Goal: Transaction & Acquisition: Purchase product/service

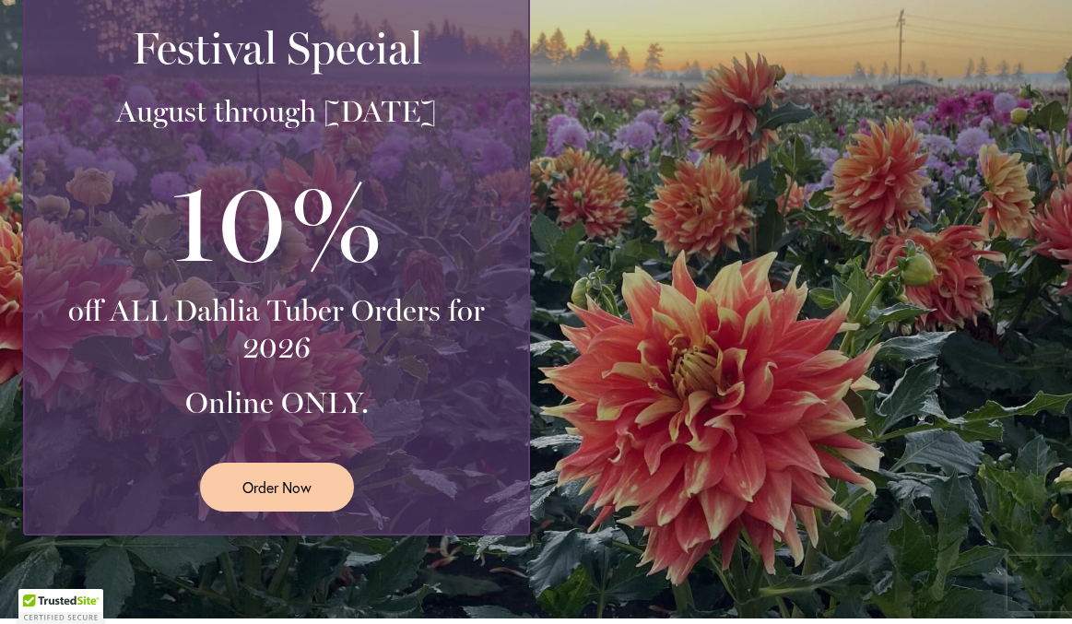
scroll to position [398, 0]
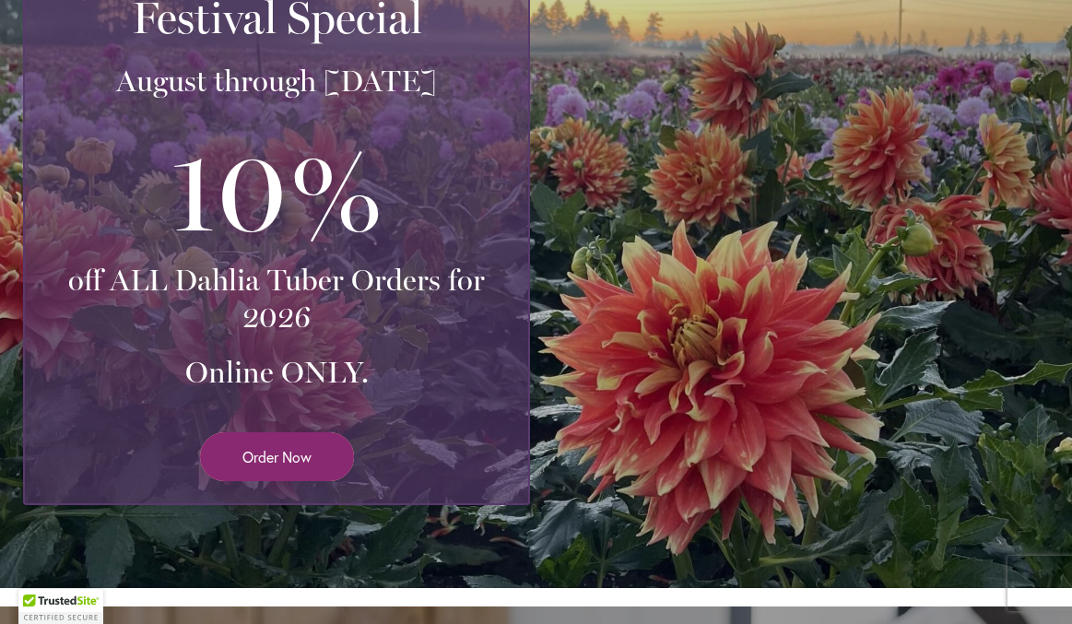
click at [297, 454] on span "Order Now" at bounding box center [276, 456] width 69 height 21
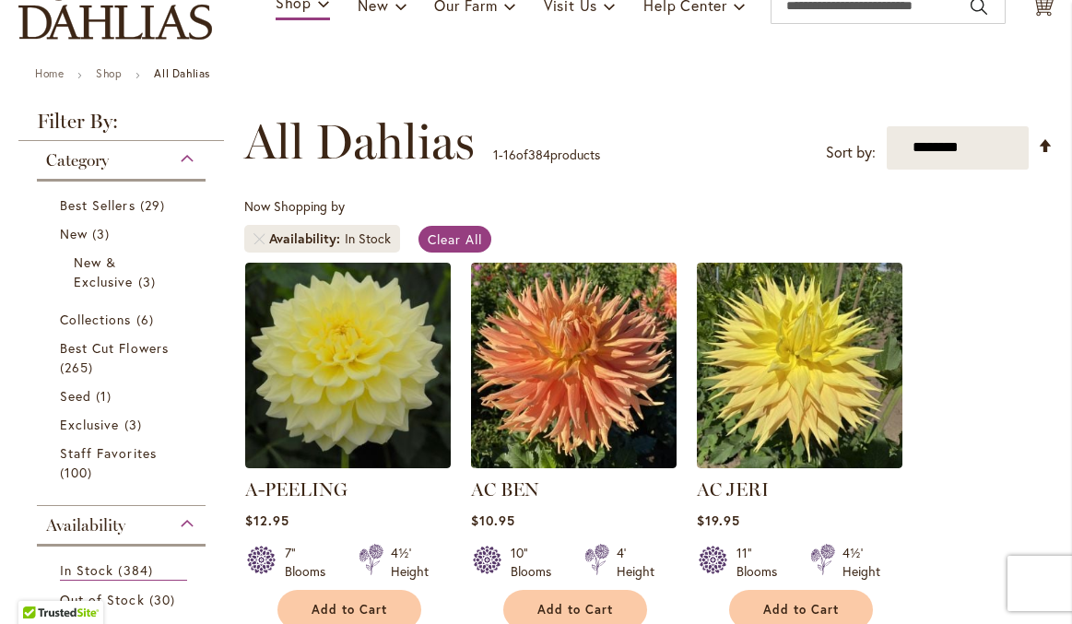
scroll to position [77, 0]
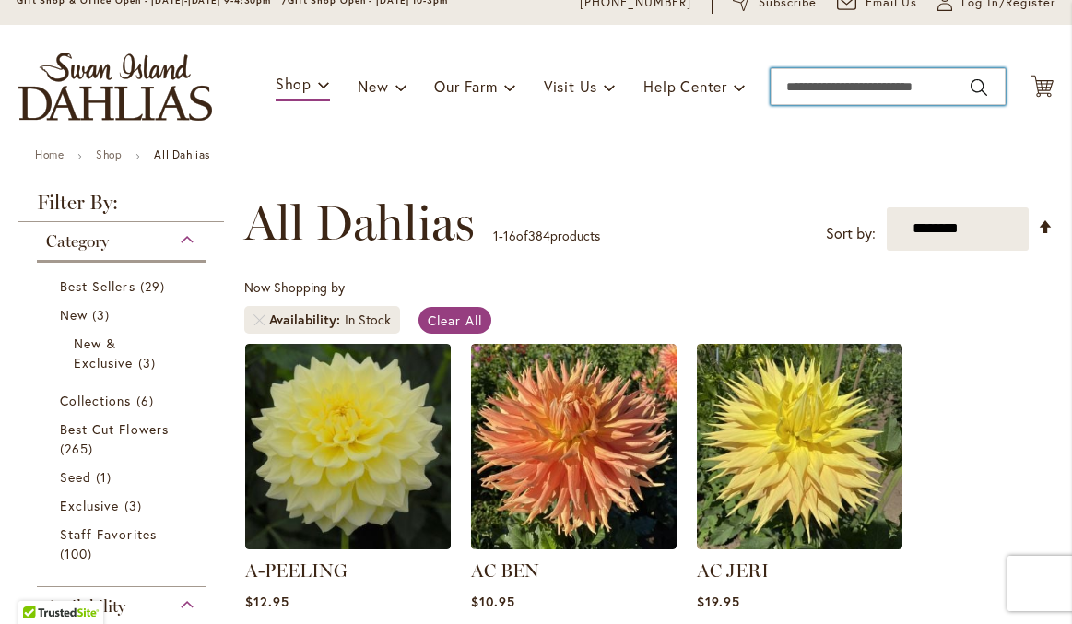
click at [809, 72] on input "Search" at bounding box center [887, 86] width 235 height 37
type input "*******"
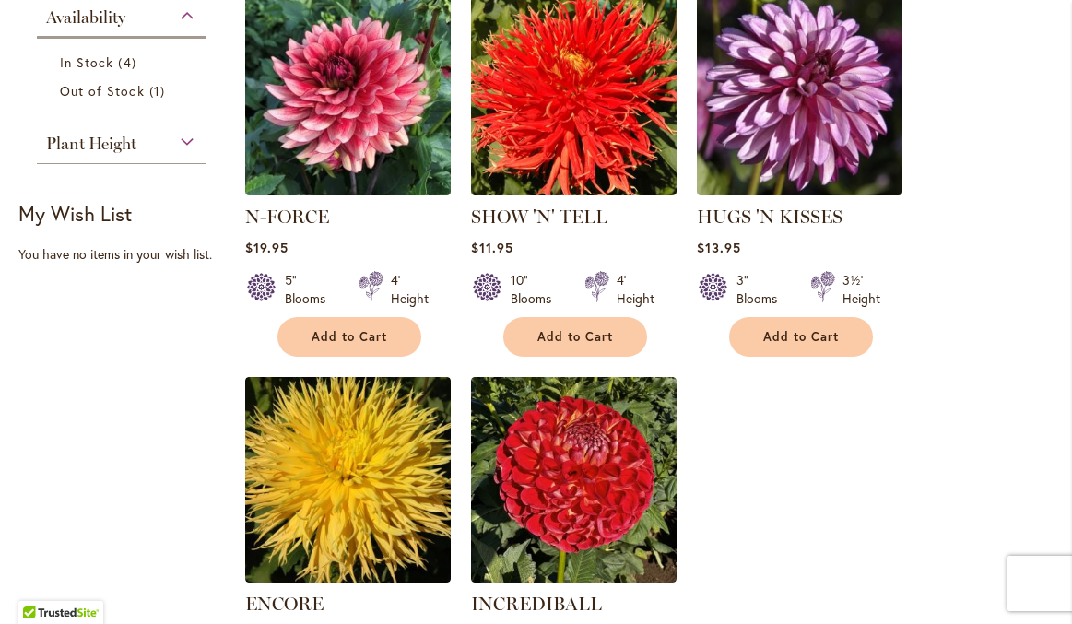
scroll to position [578, 0]
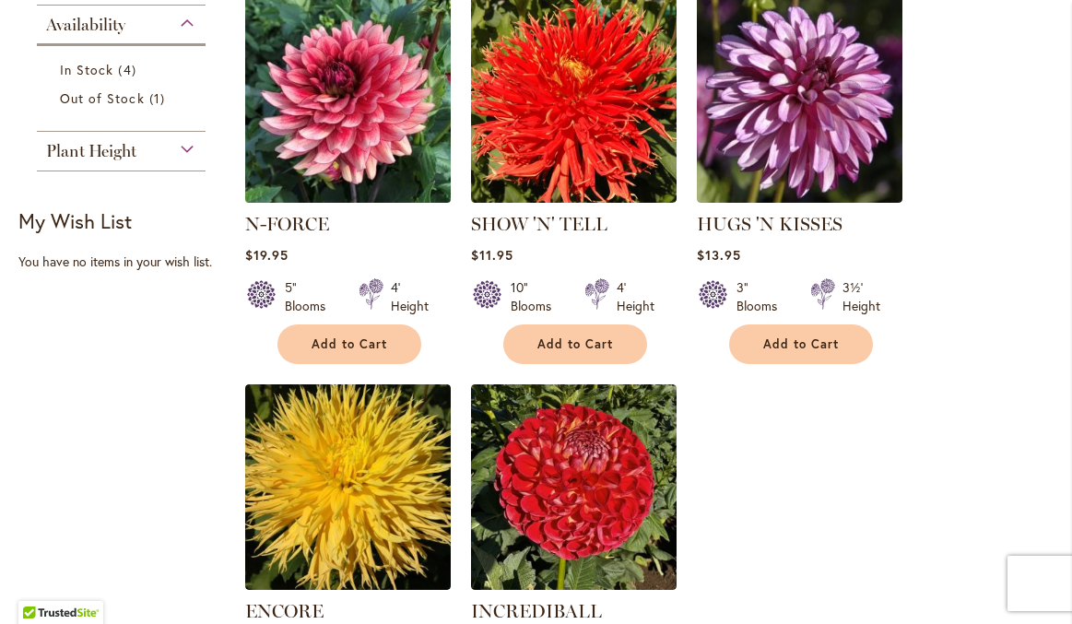
click at [352, 158] on img at bounding box center [348, 100] width 216 height 216
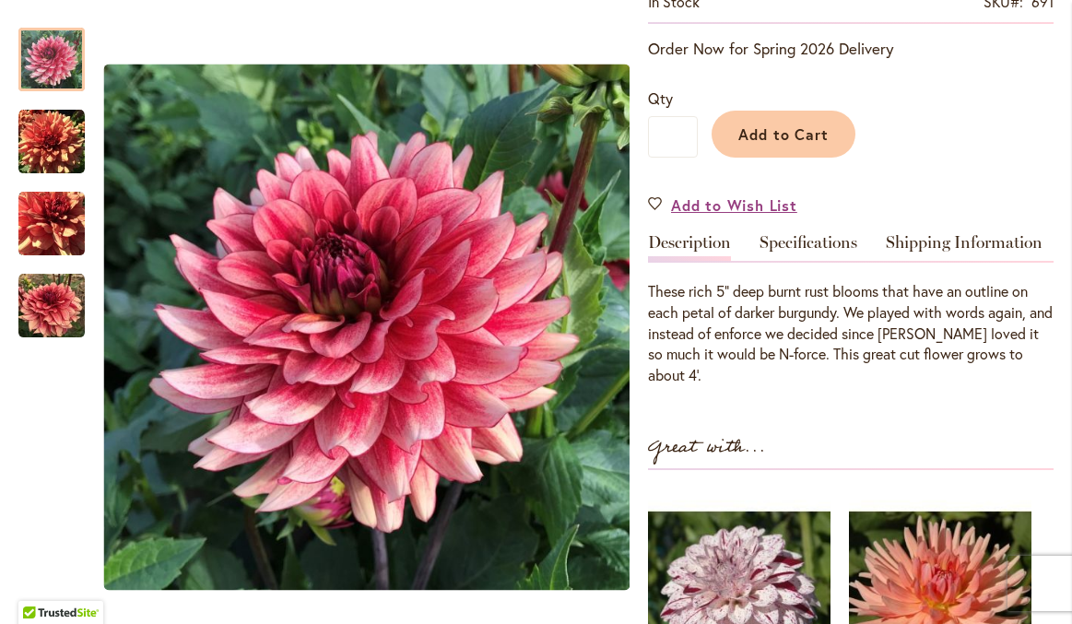
scroll to position [384, 0]
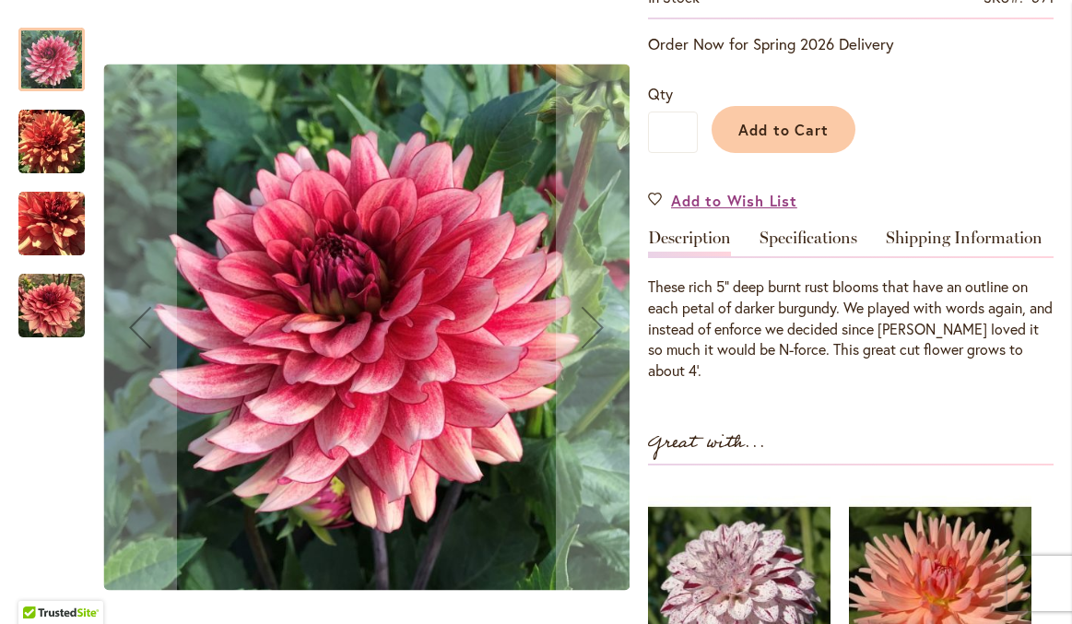
click at [51, 127] on img "N-FORCE" at bounding box center [51, 142] width 66 height 66
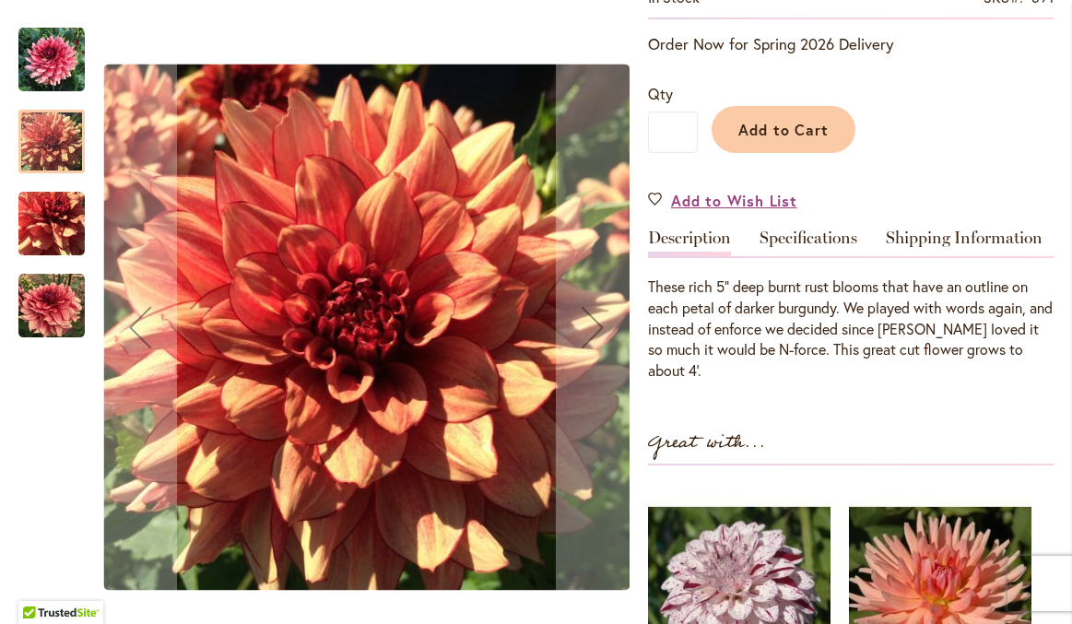
click at [51, 231] on img "N-FORCE" at bounding box center [51, 224] width 66 height 66
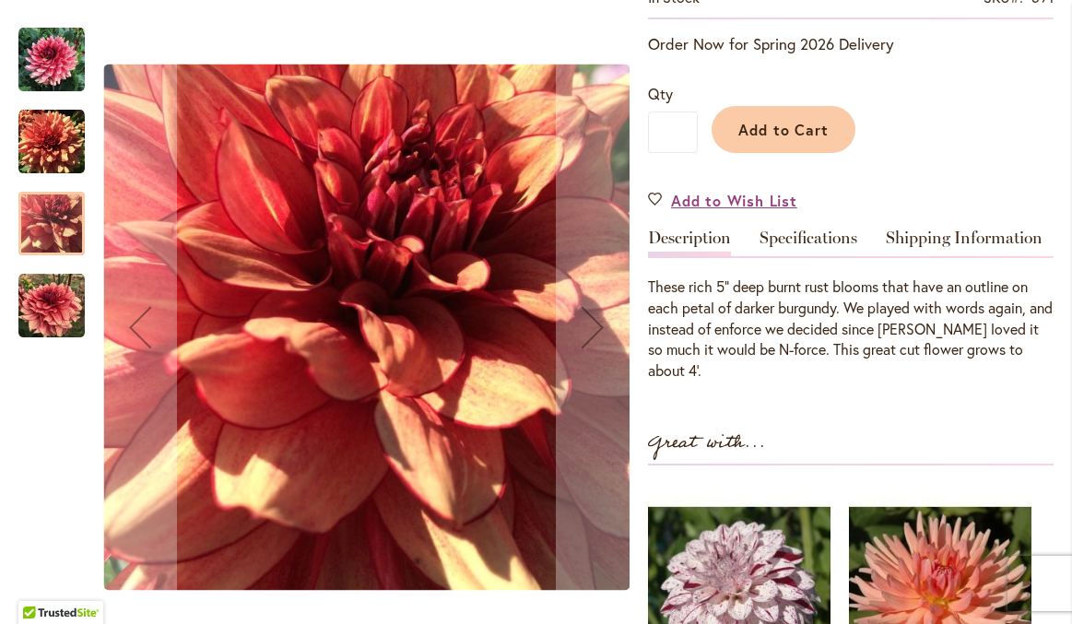
click at [49, 294] on img "N-FORCE" at bounding box center [51, 306] width 66 height 66
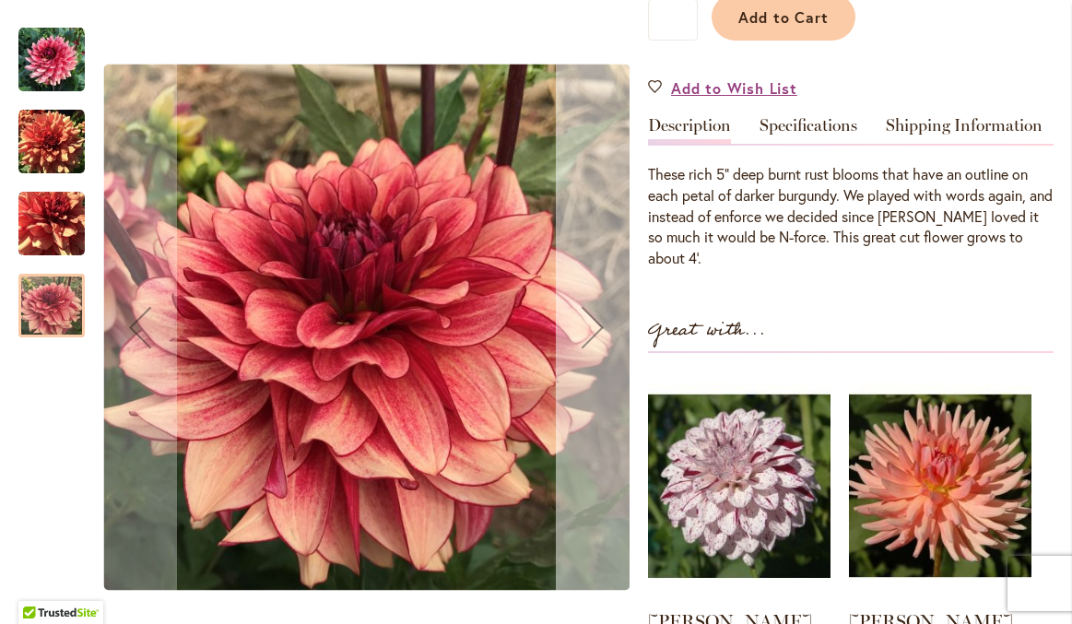
scroll to position [491, 0]
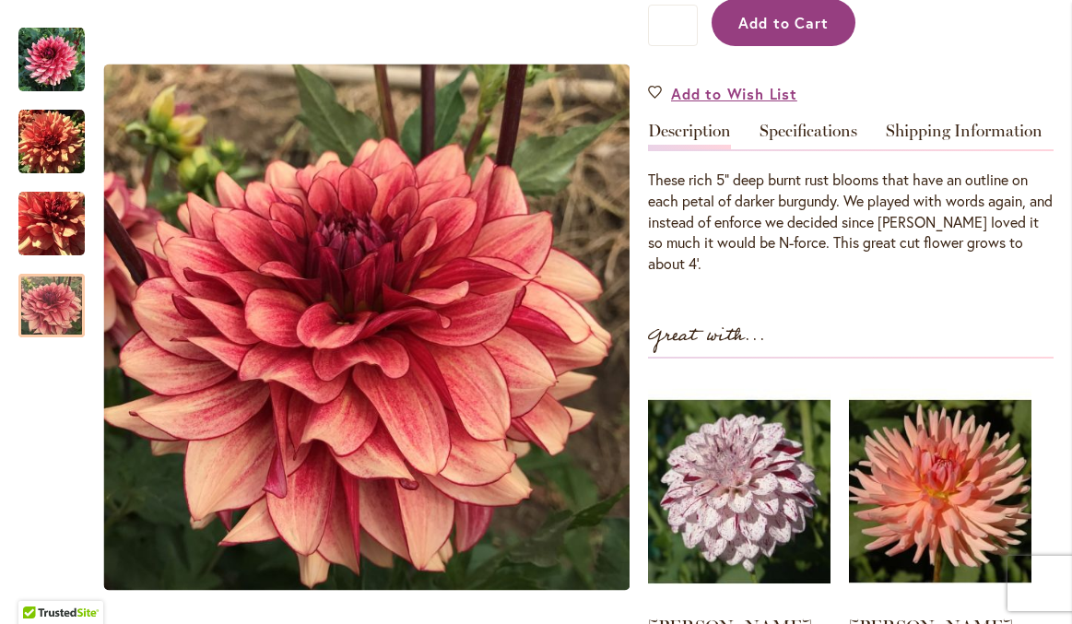
click at [772, 31] on span "Add to Cart" at bounding box center [783, 22] width 91 height 19
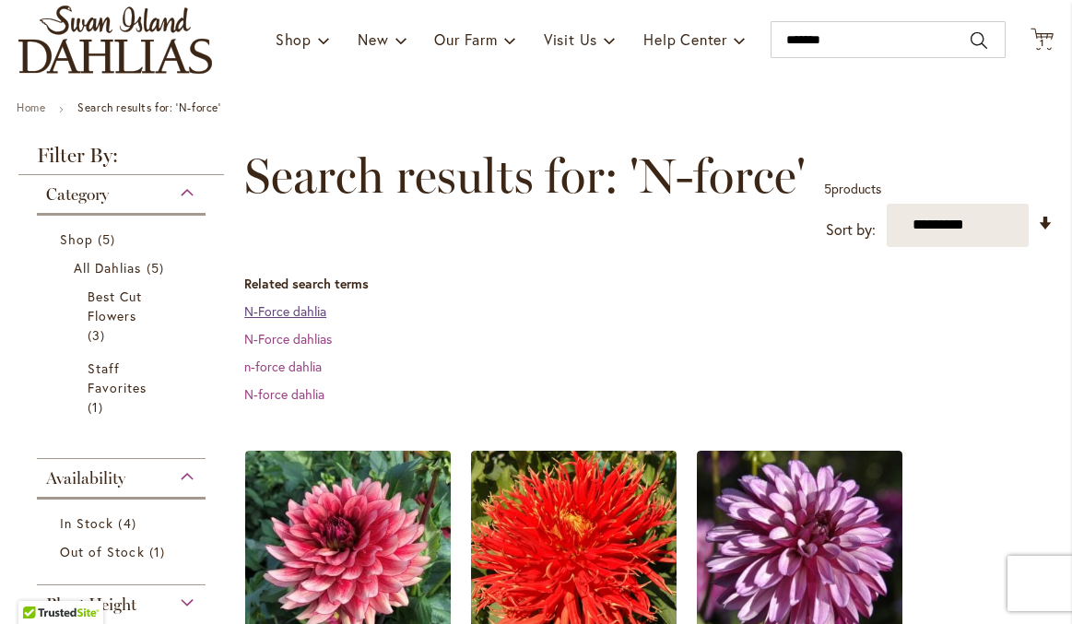
scroll to position [52, 0]
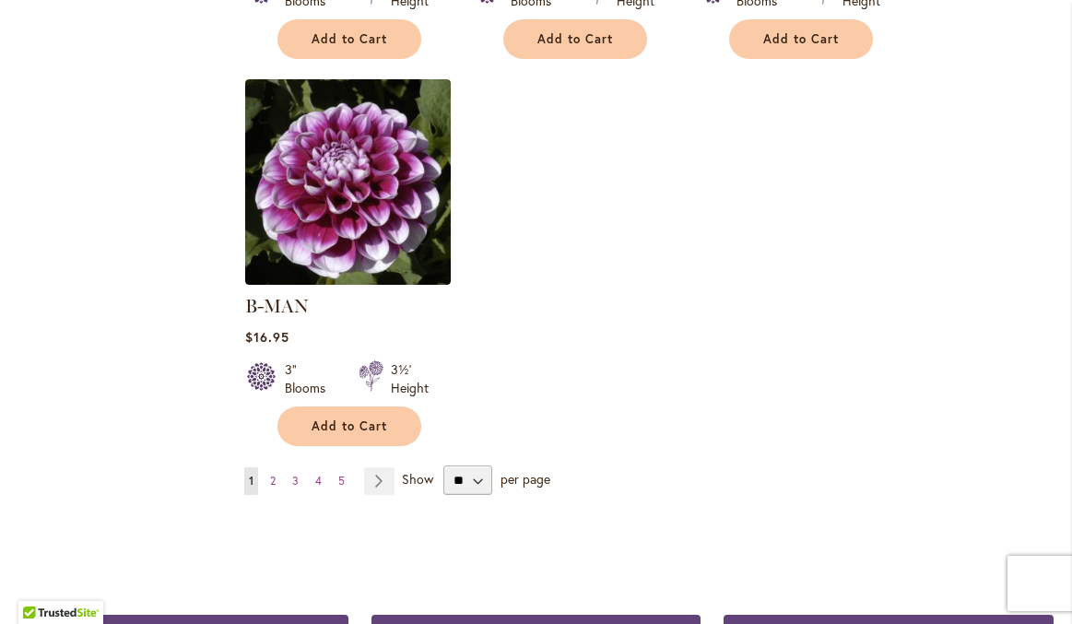
scroll to position [2306, 0]
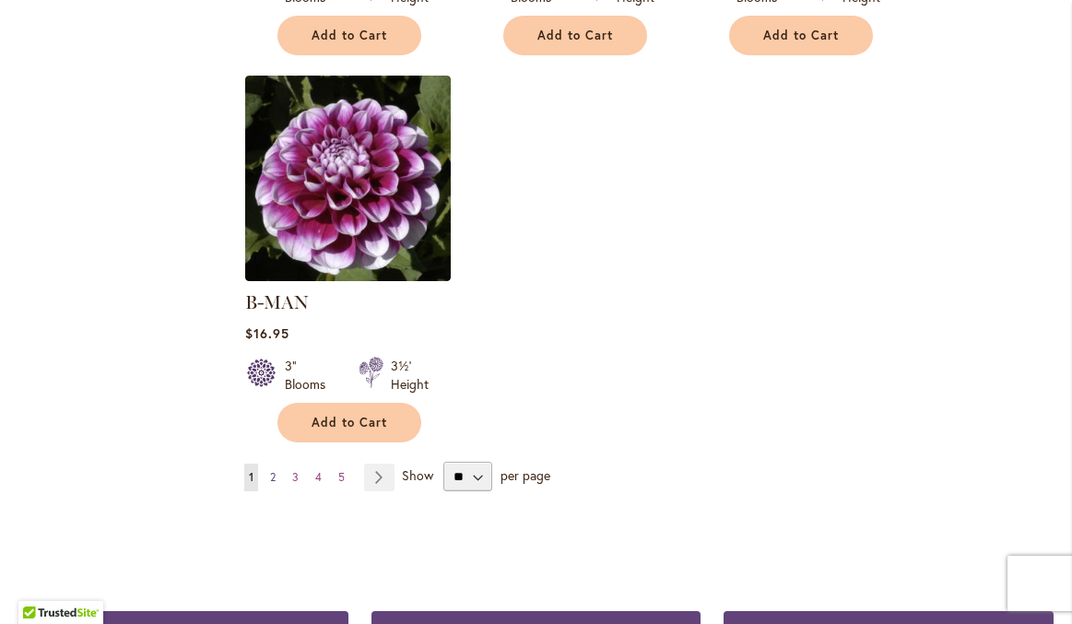
click at [273, 470] on span "2" at bounding box center [273, 477] width 6 height 14
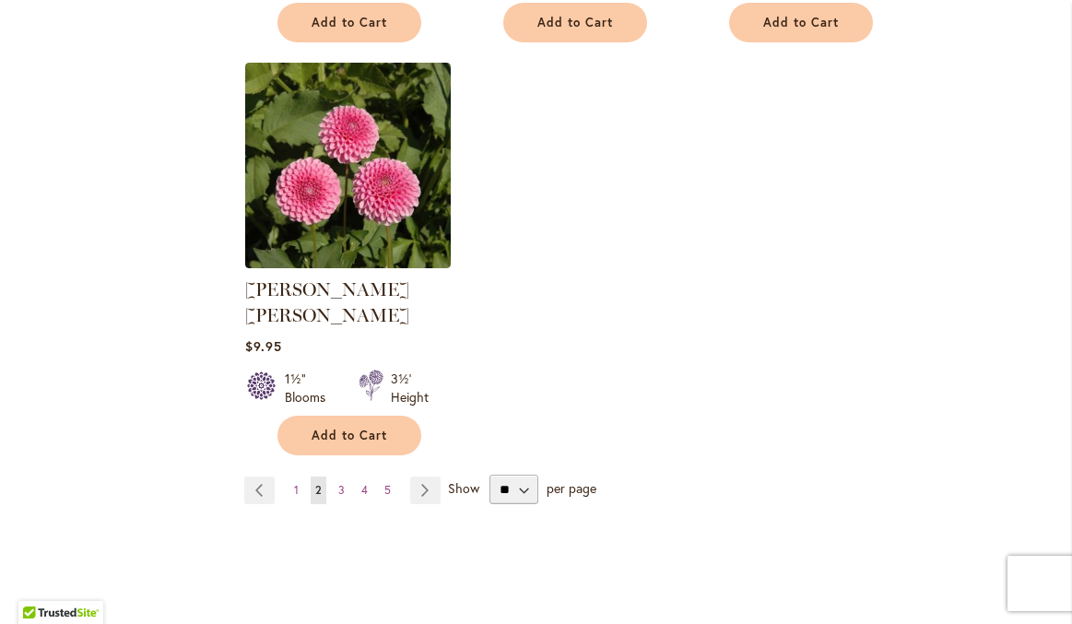
scroll to position [2314, 0]
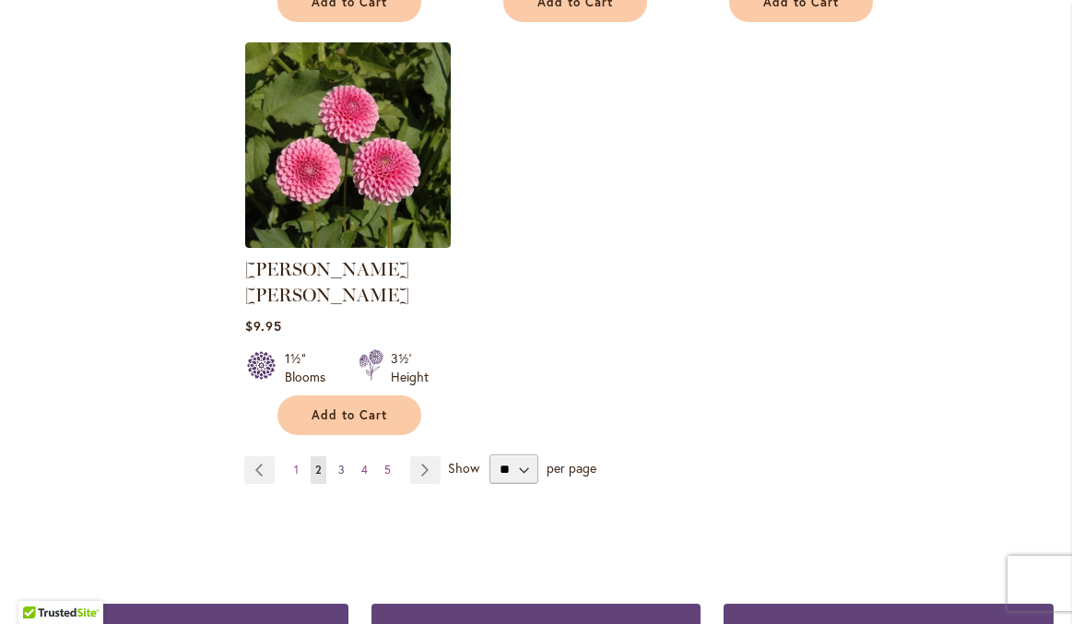
click at [340, 463] on span "3" at bounding box center [341, 470] width 6 height 14
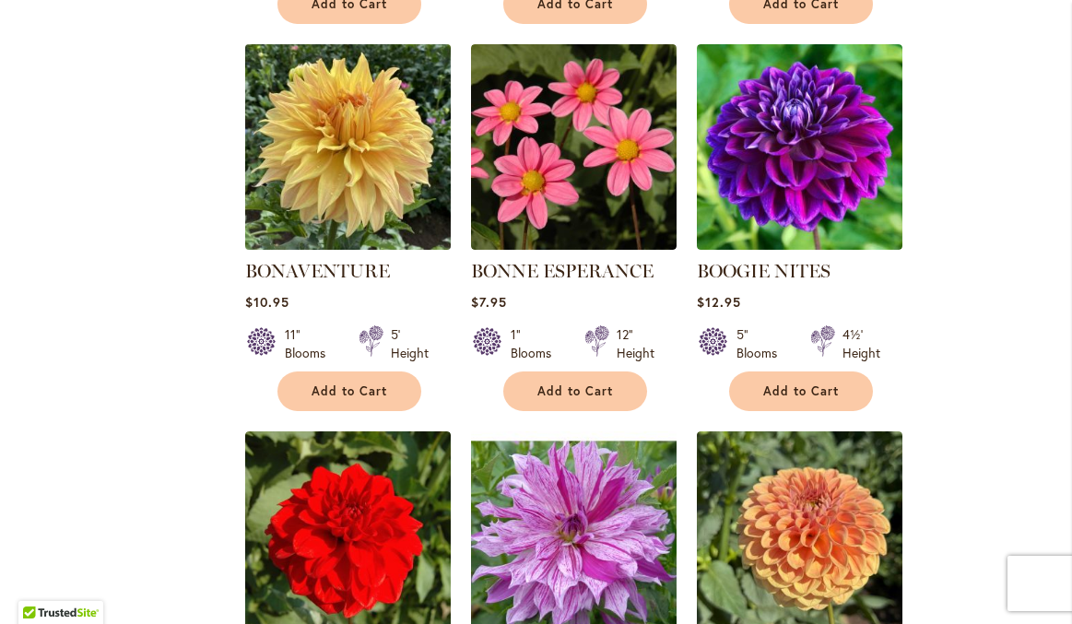
scroll to position [1525, 0]
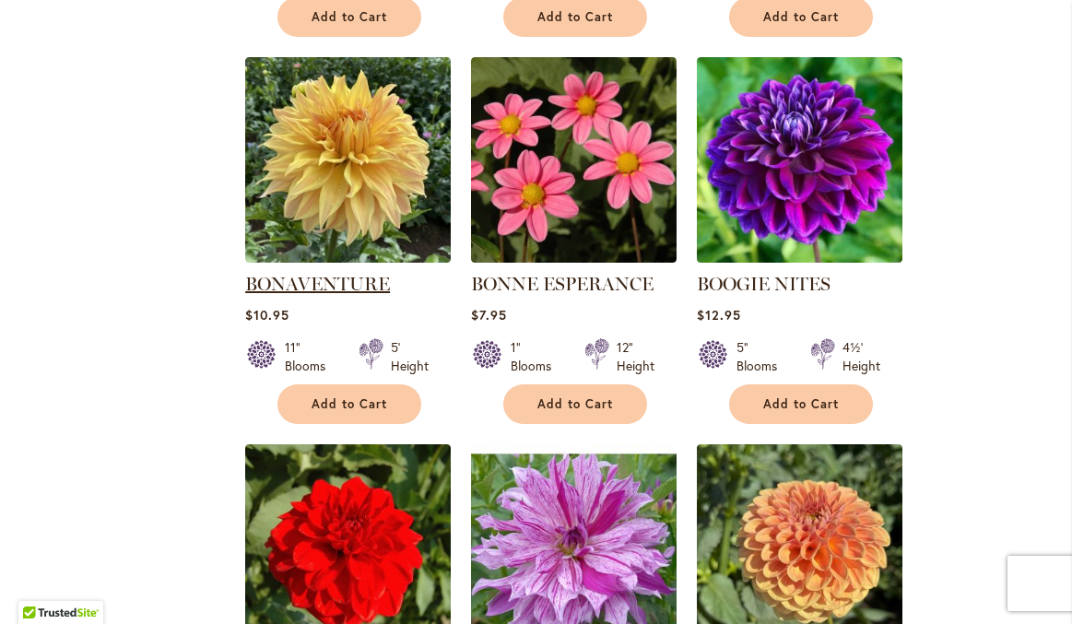
click at [319, 285] on link "BONAVENTURE" at bounding box center [317, 284] width 145 height 22
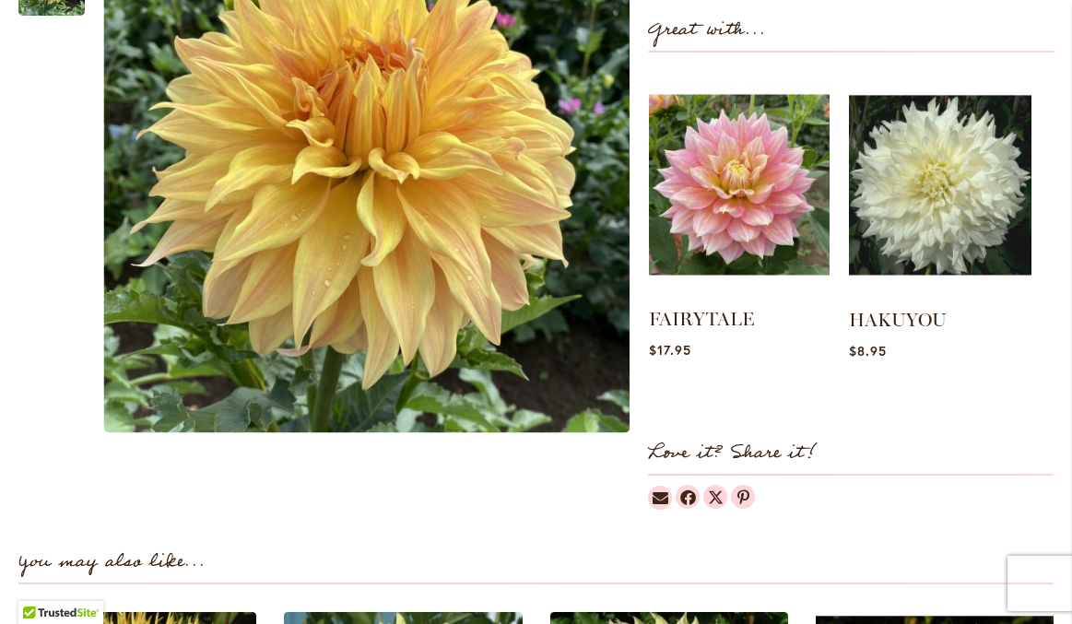
scroll to position [735, 0]
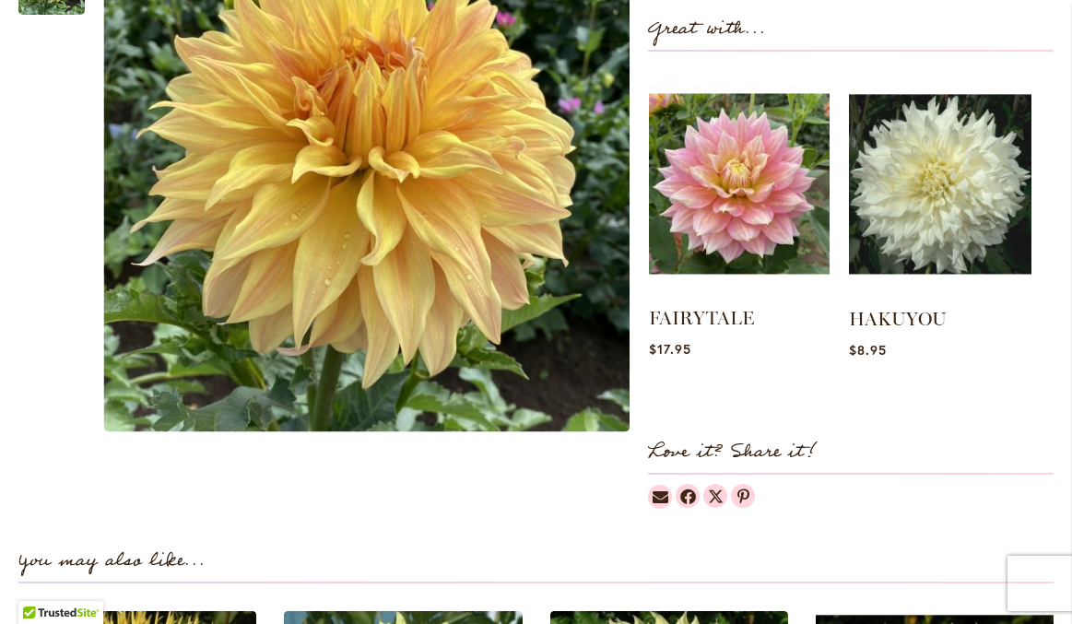
click at [762, 228] on img at bounding box center [739, 184] width 181 height 226
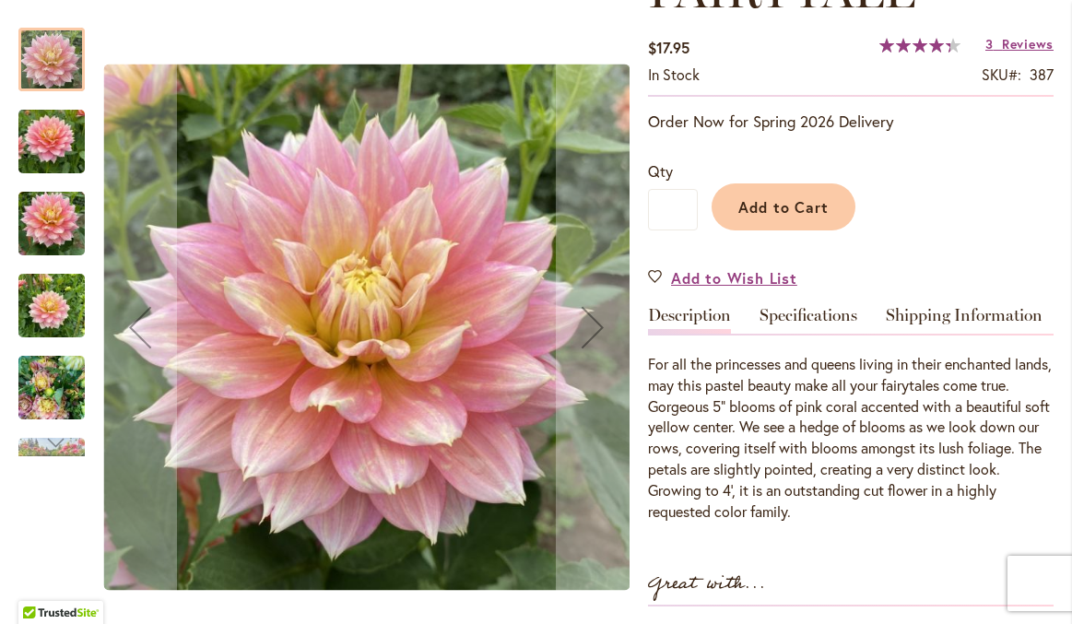
scroll to position [273, 0]
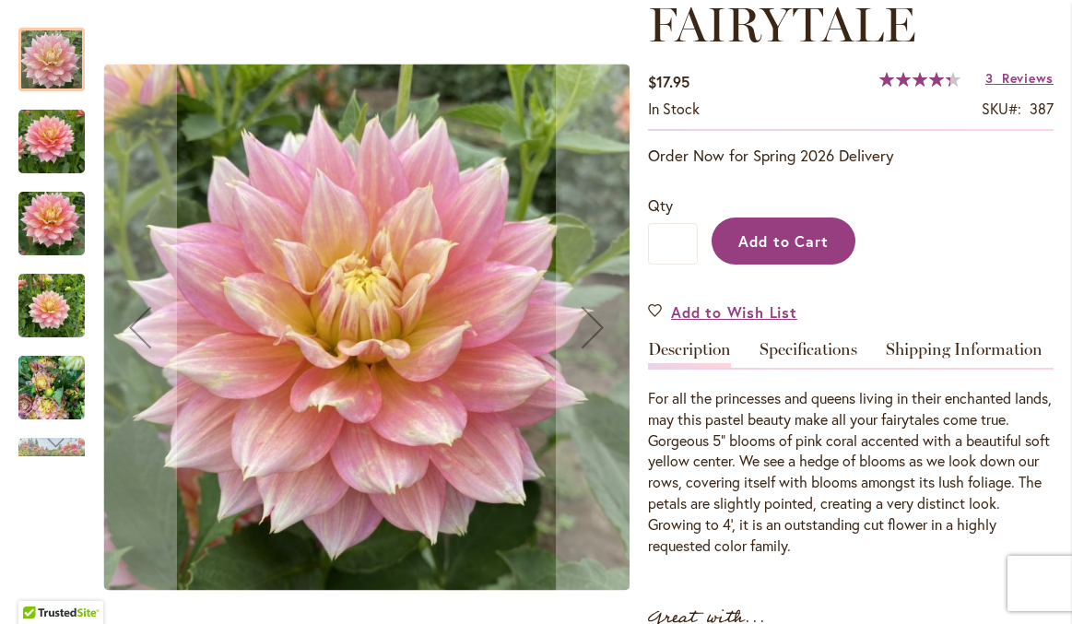
click at [796, 244] on span "Add to Cart" at bounding box center [783, 240] width 91 height 19
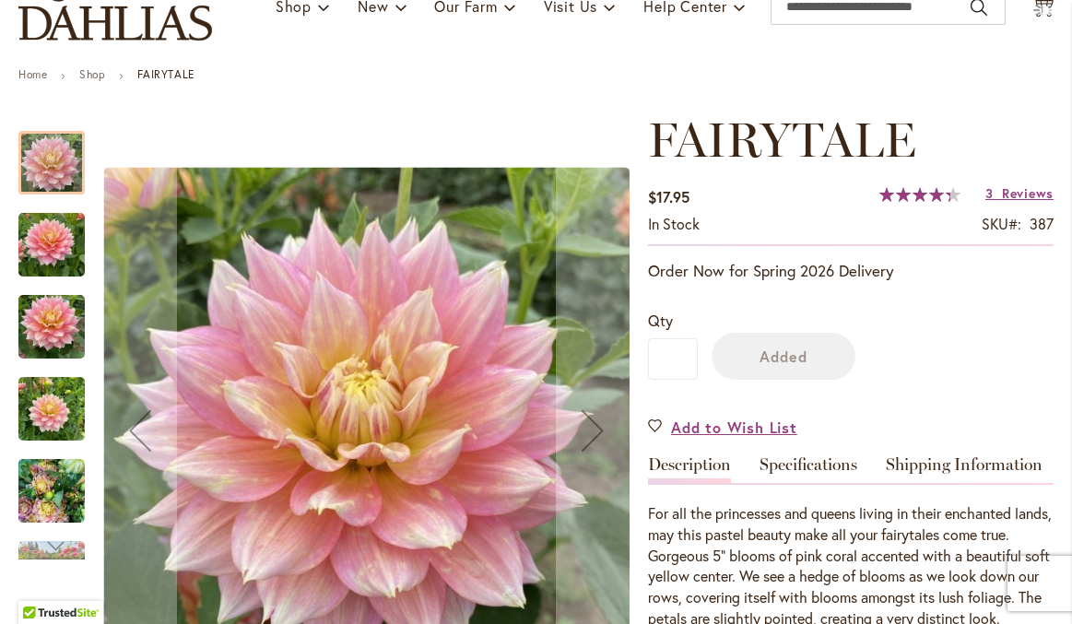
scroll to position [139, 0]
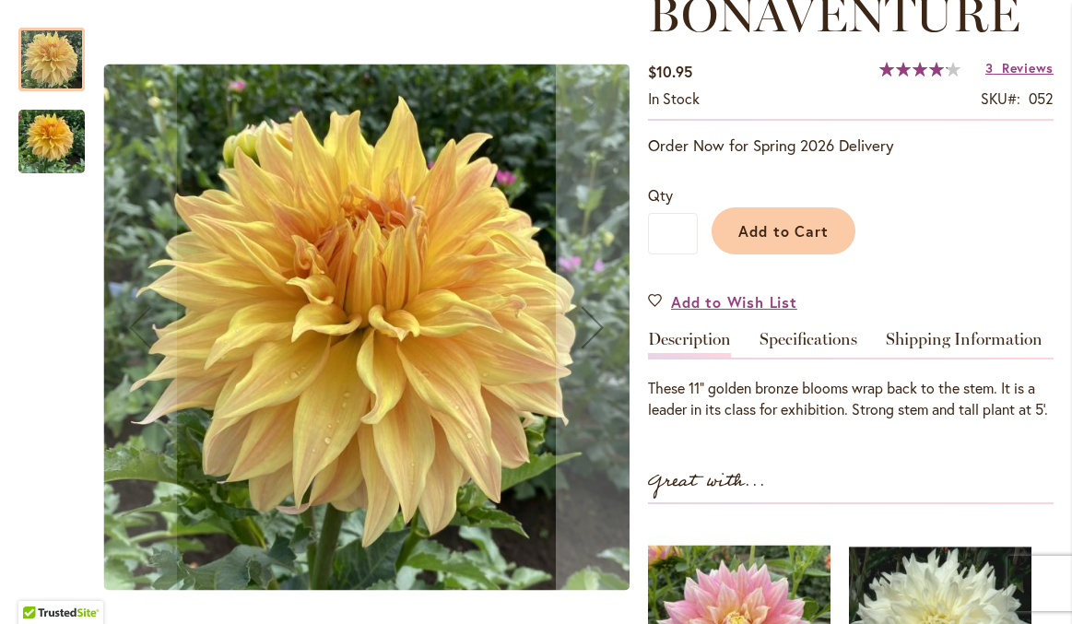
scroll to position [320, 0]
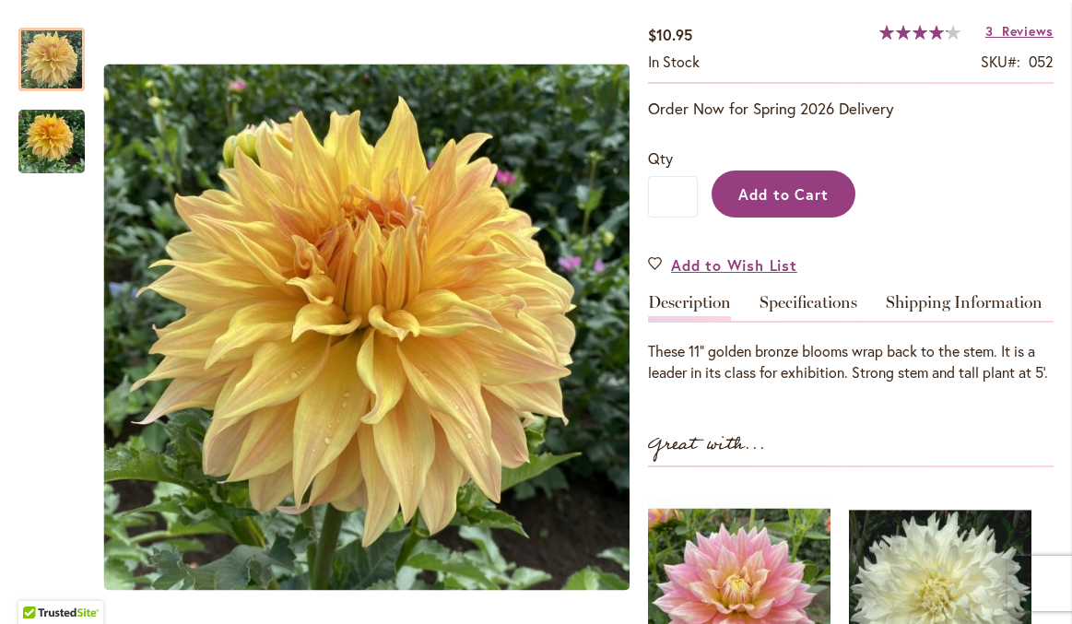
click at [781, 190] on span "Add to Cart" at bounding box center [783, 193] width 91 height 19
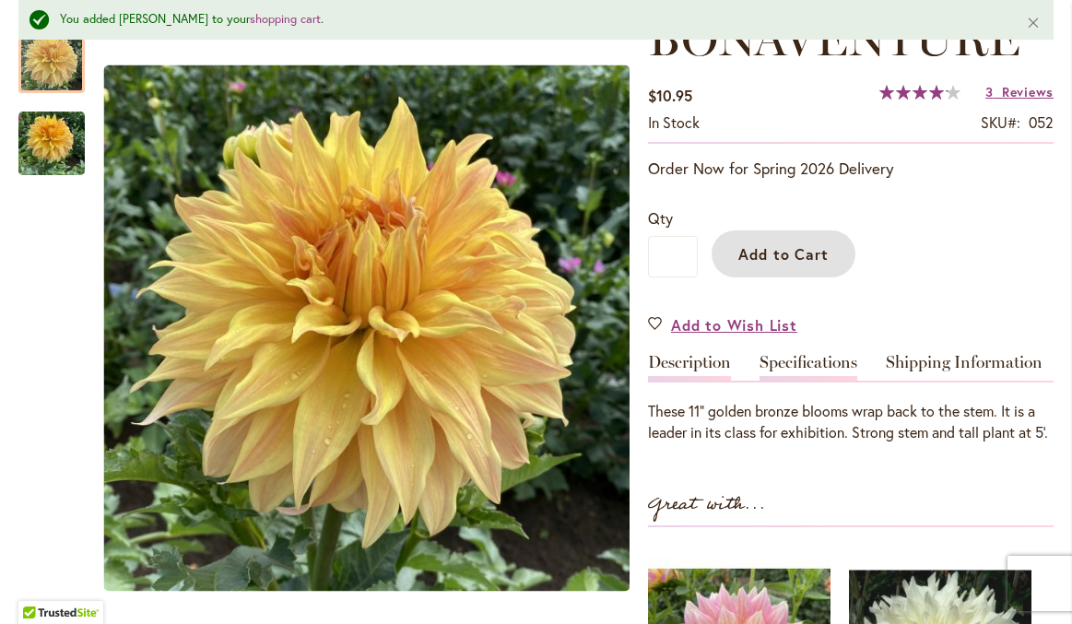
scroll to position [241, 0]
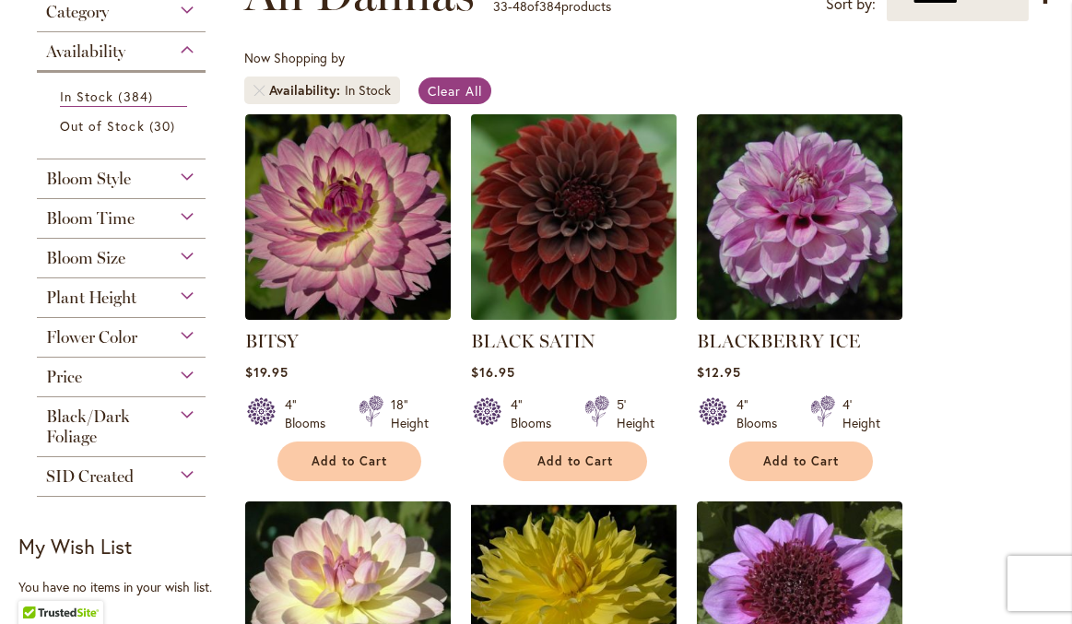
scroll to position [239, 0]
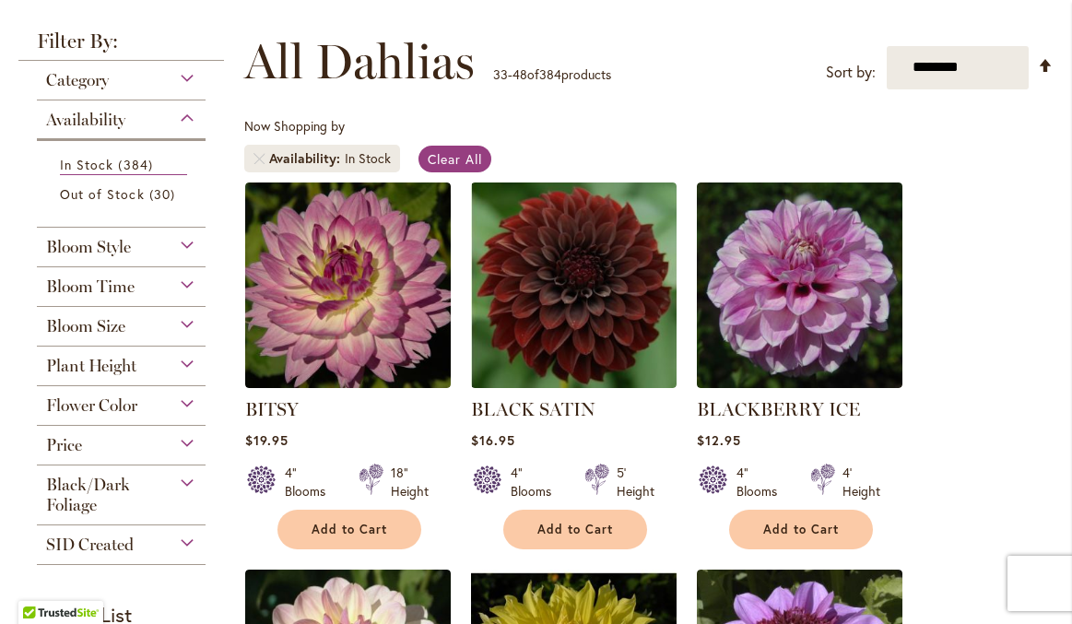
click at [177, 243] on div "Bloom Style" at bounding box center [121, 242] width 169 height 29
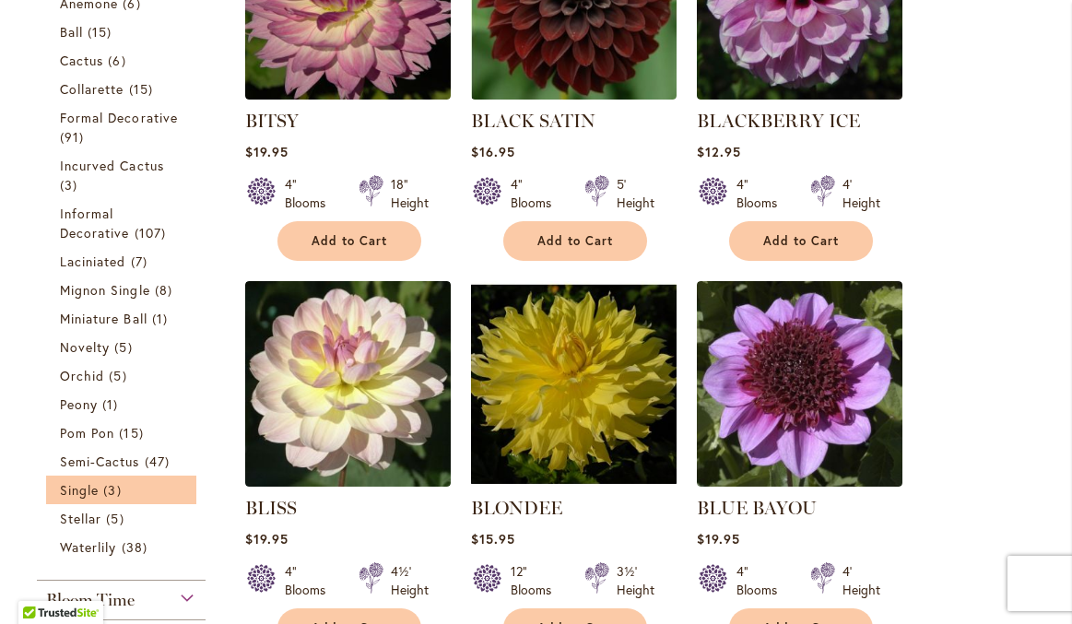
scroll to position [532, 0]
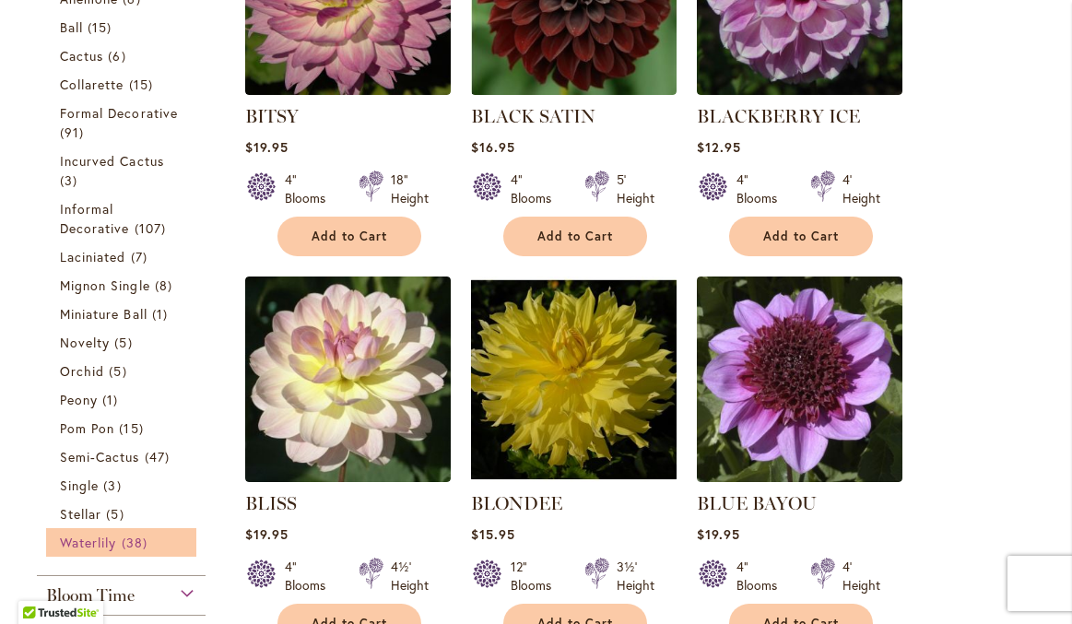
click at [111, 545] on span "Waterlily" at bounding box center [88, 542] width 56 height 18
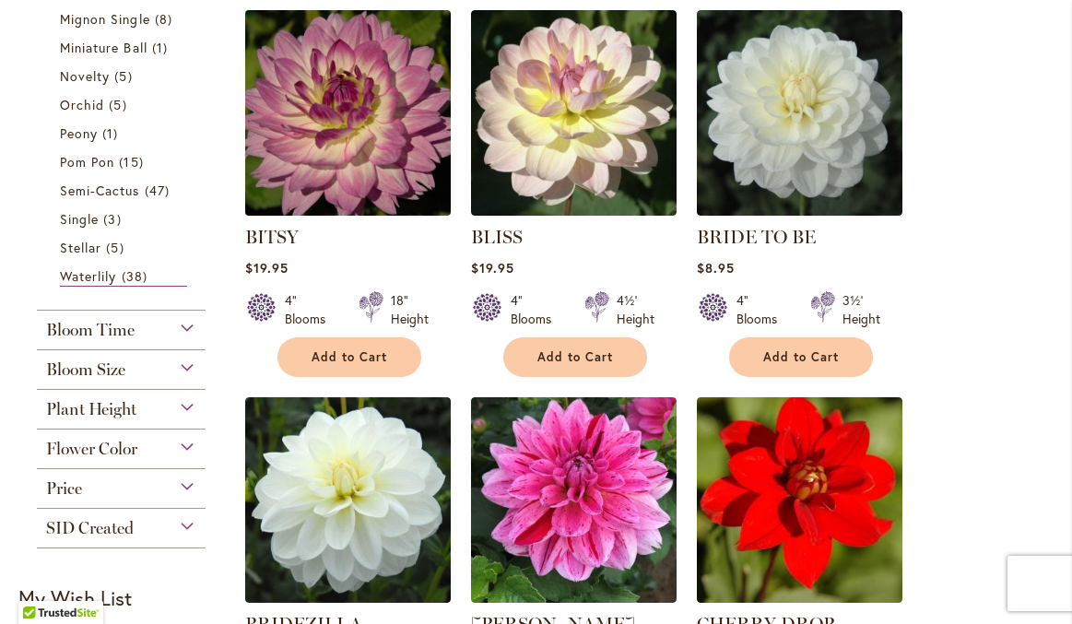
scroll to position [794, 0]
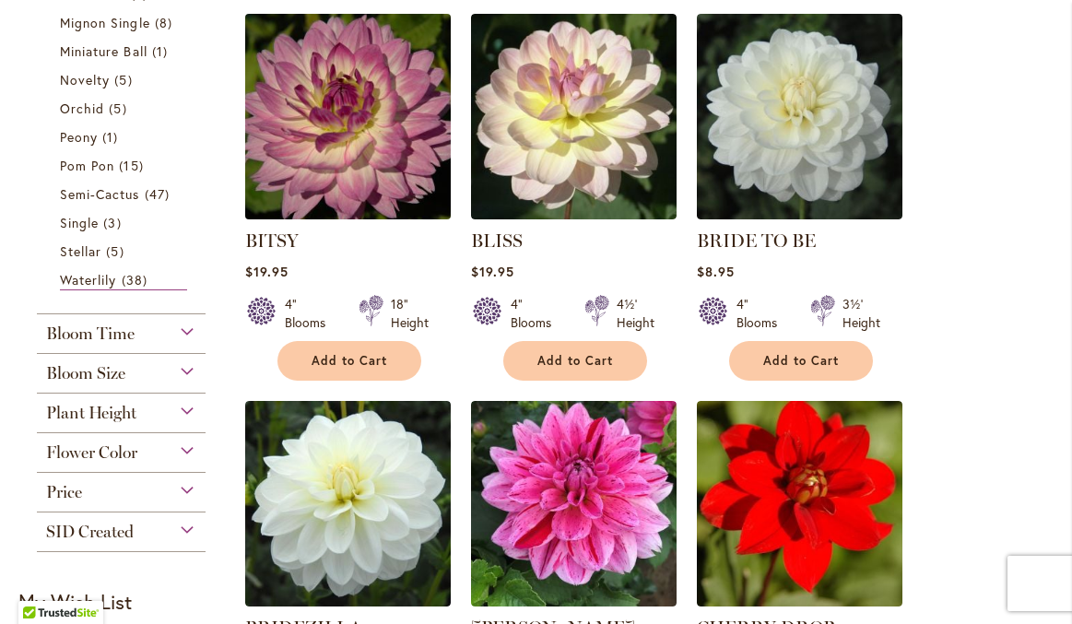
click at [346, 167] on img at bounding box center [348, 116] width 216 height 216
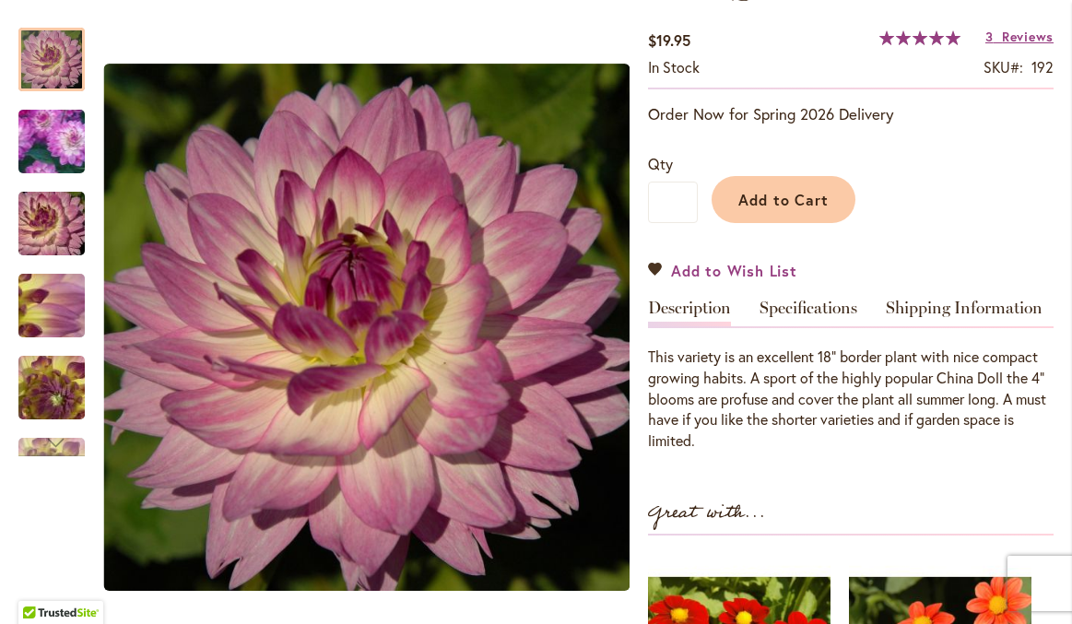
scroll to position [317, 0]
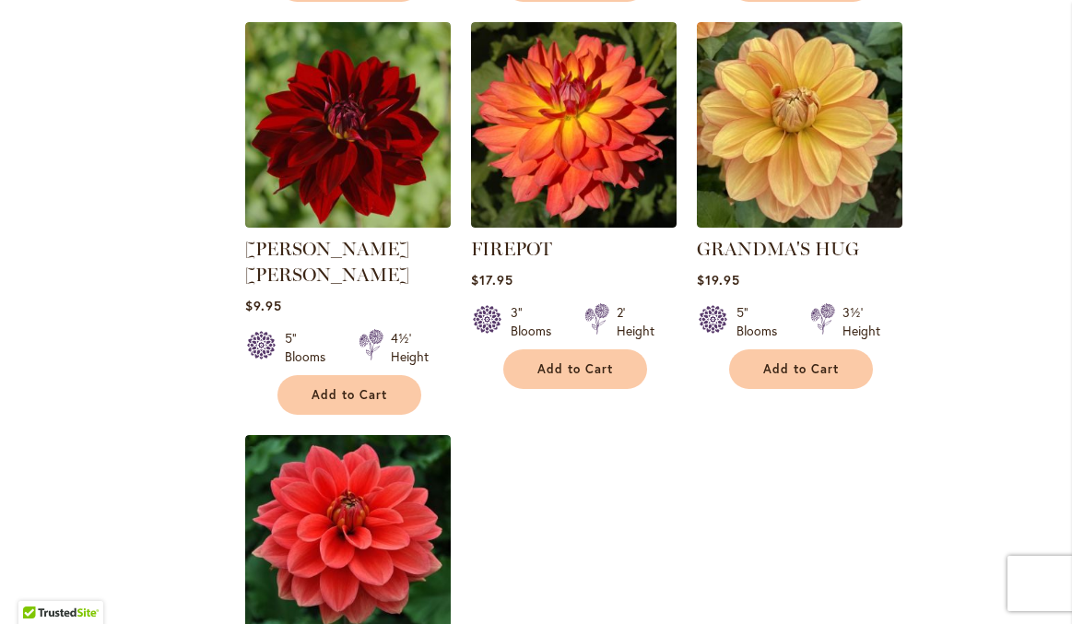
scroll to position [1948, 0]
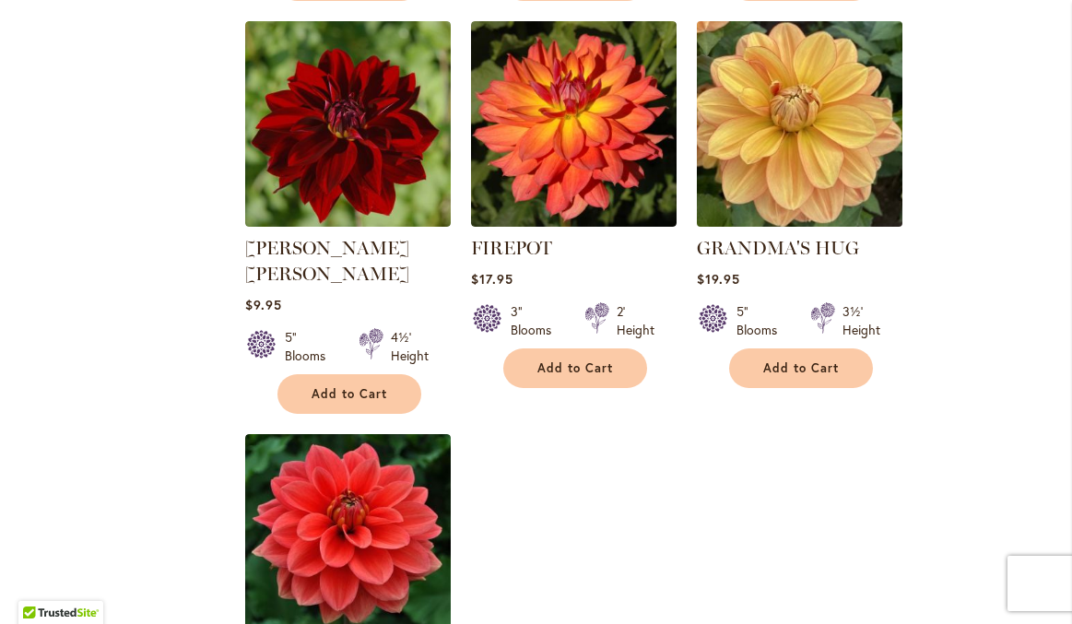
click at [791, 161] on img at bounding box center [800, 124] width 216 height 216
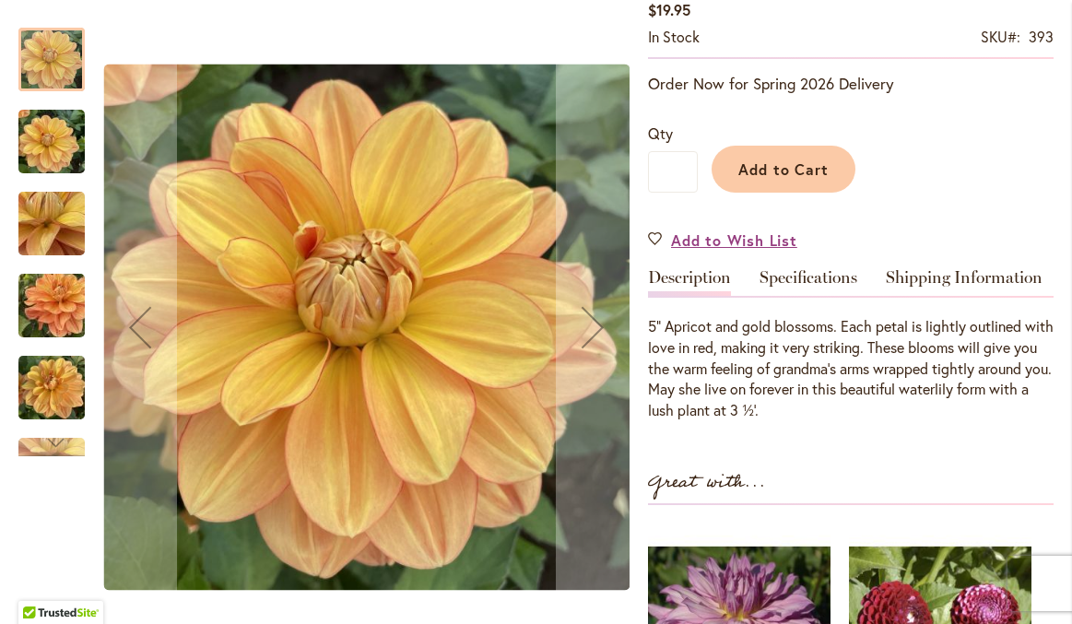
scroll to position [387, 0]
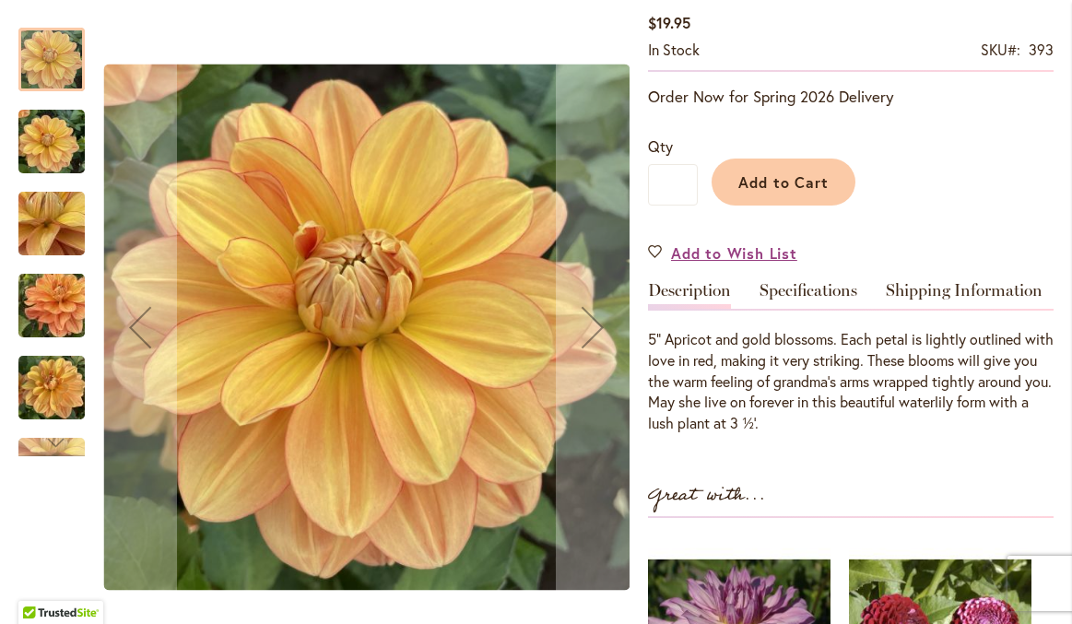
click at [45, 173] on div "GRANDMA'S HUG" at bounding box center [60, 214] width 85 height 82
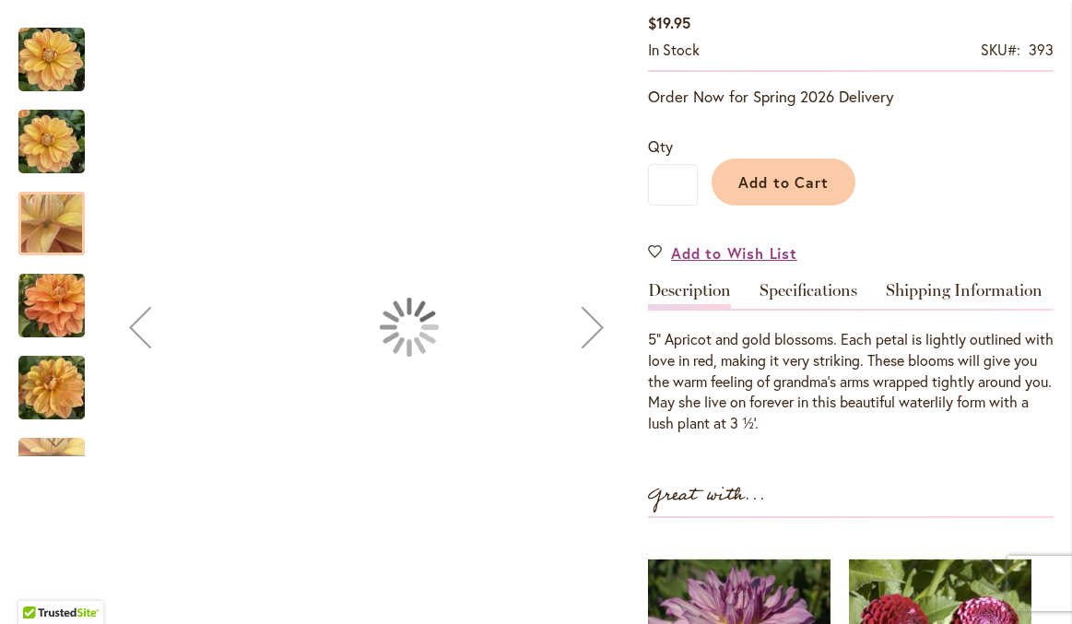
click at [56, 302] on img "GRANDMA'S HUG" at bounding box center [51, 306] width 133 height 100
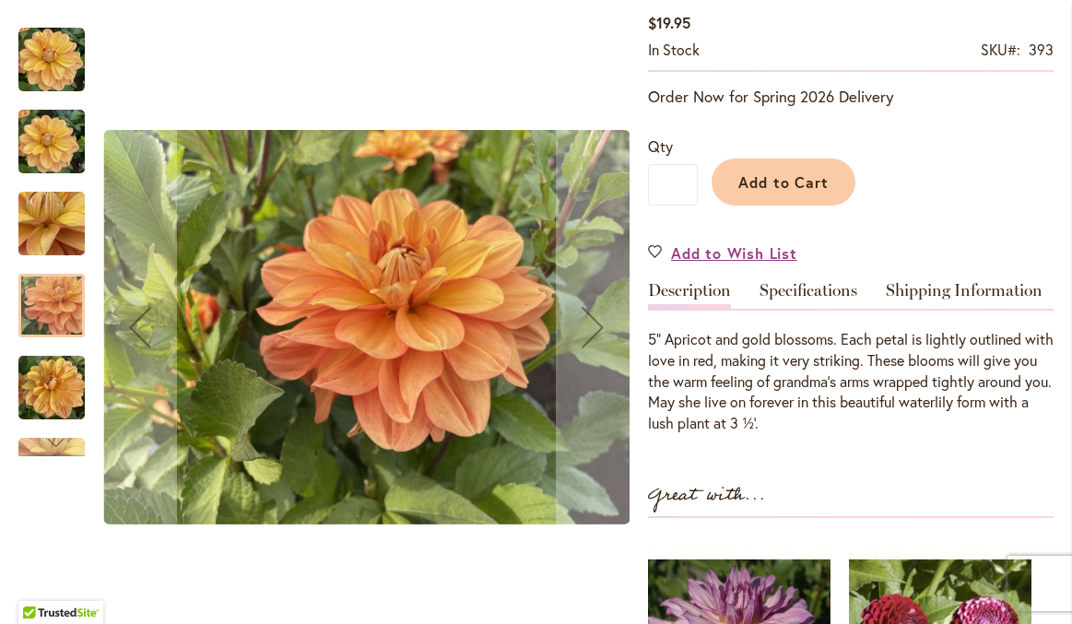
click at [50, 369] on img "GRANDMA'S HUG" at bounding box center [51, 388] width 66 height 88
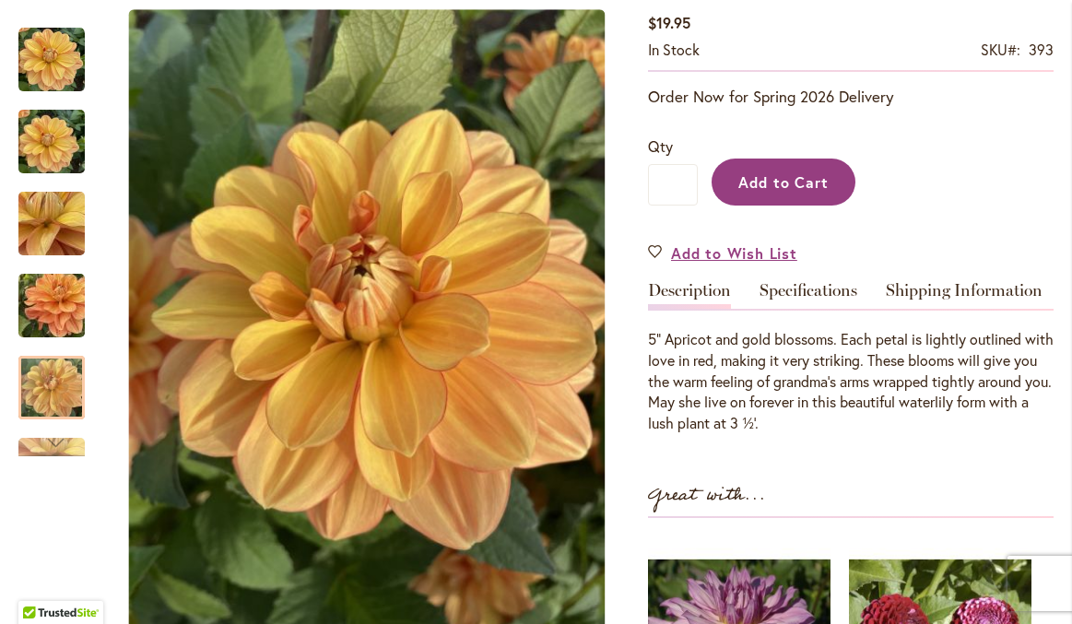
click at [784, 188] on span "Add to Cart" at bounding box center [783, 181] width 91 height 19
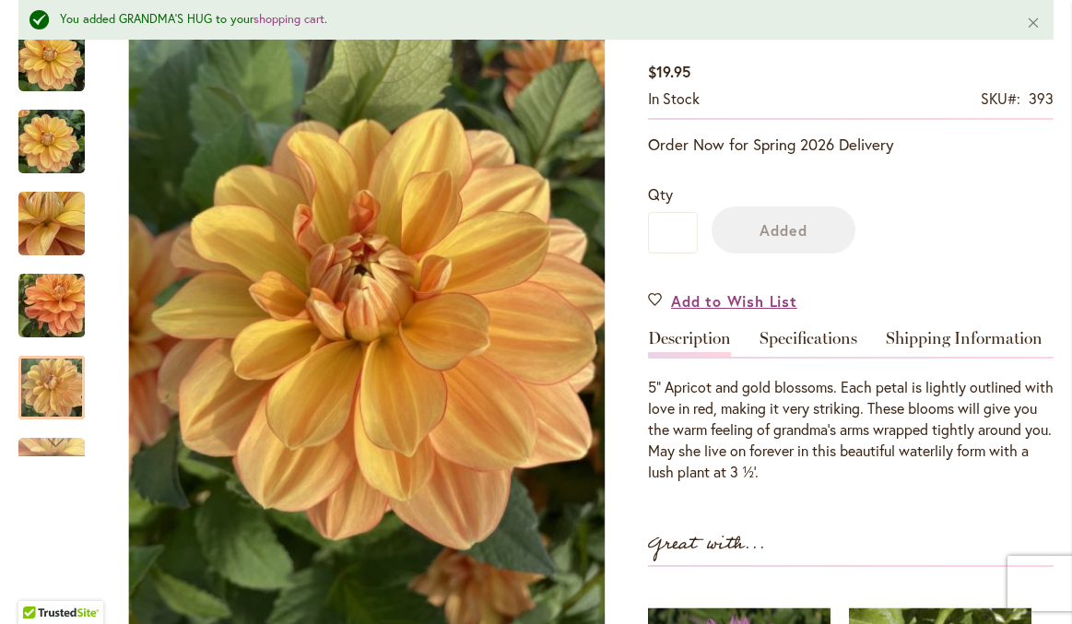
scroll to position [436, 0]
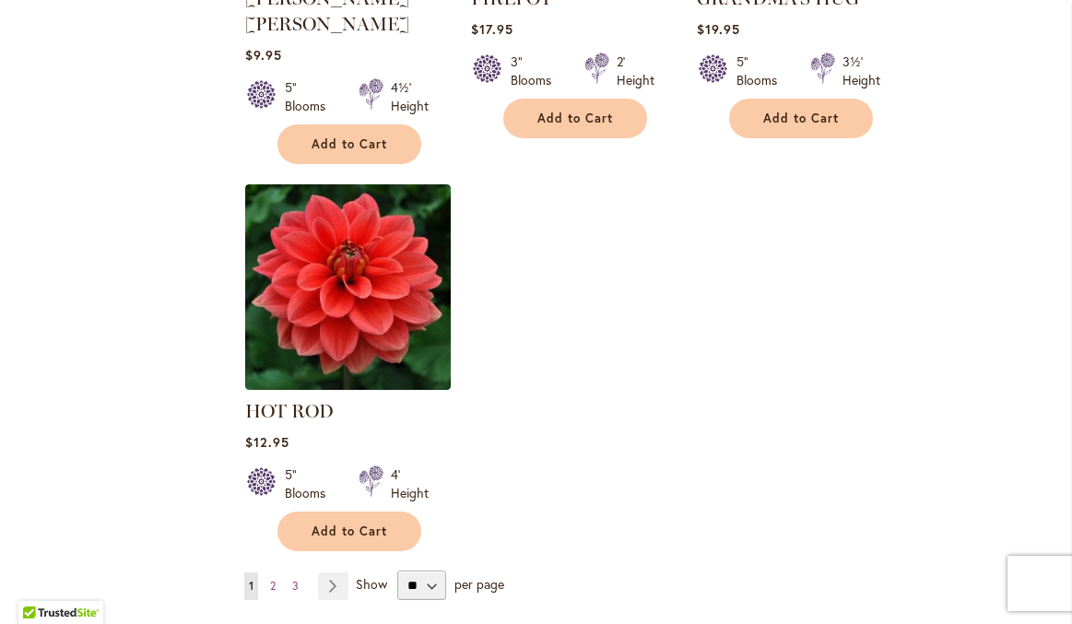
scroll to position [2208, 0]
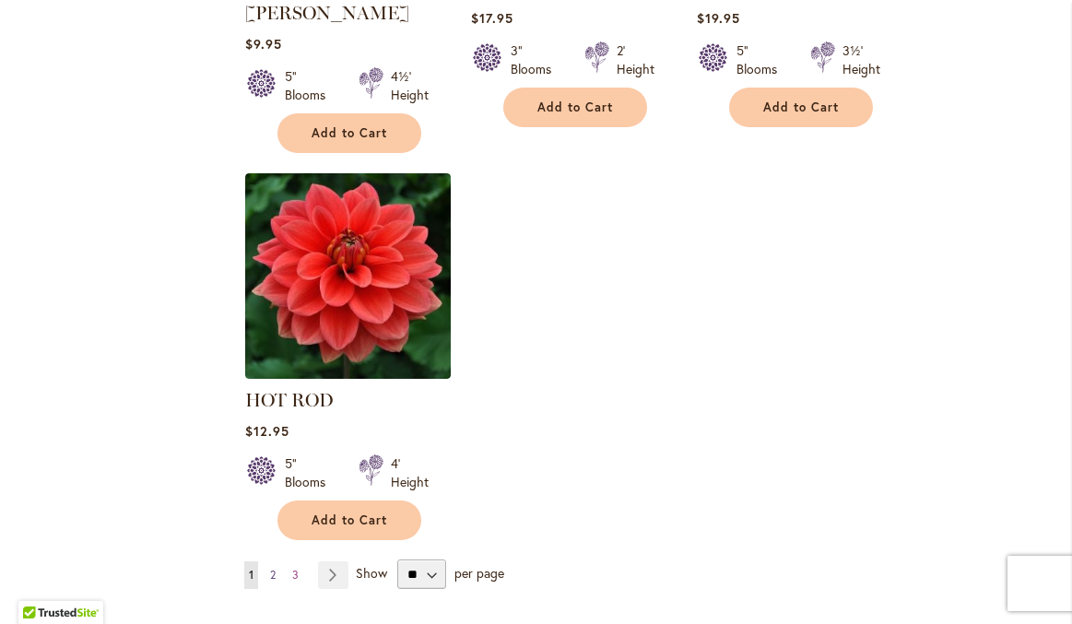
click at [272, 568] on span "2" at bounding box center [273, 575] width 6 height 14
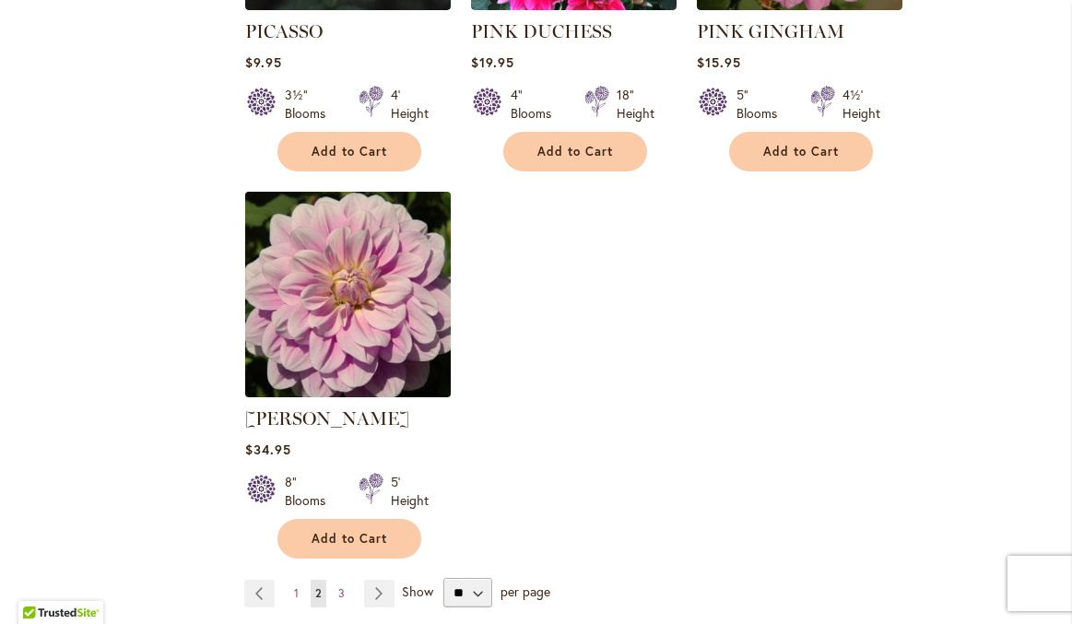
scroll to position [2260, 0]
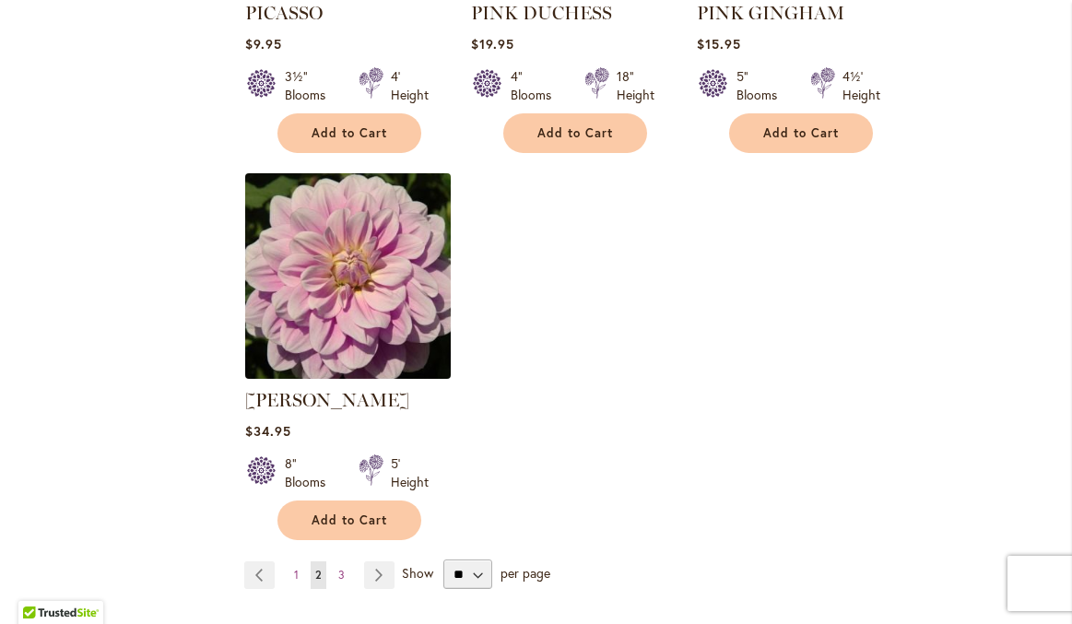
click at [385, 263] on img at bounding box center [348, 276] width 216 height 216
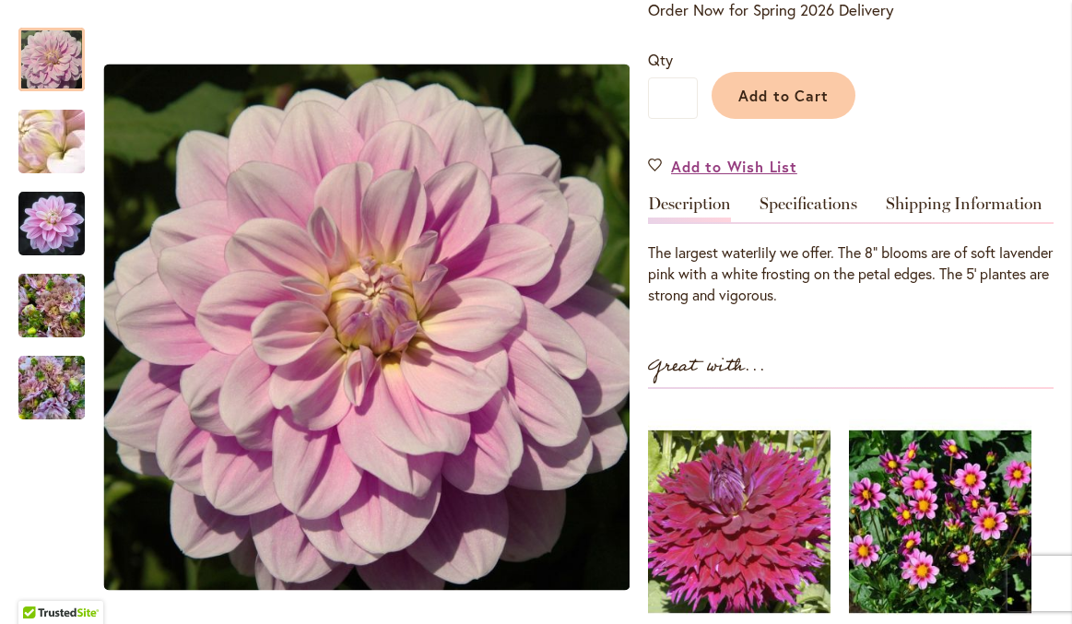
scroll to position [424, 0]
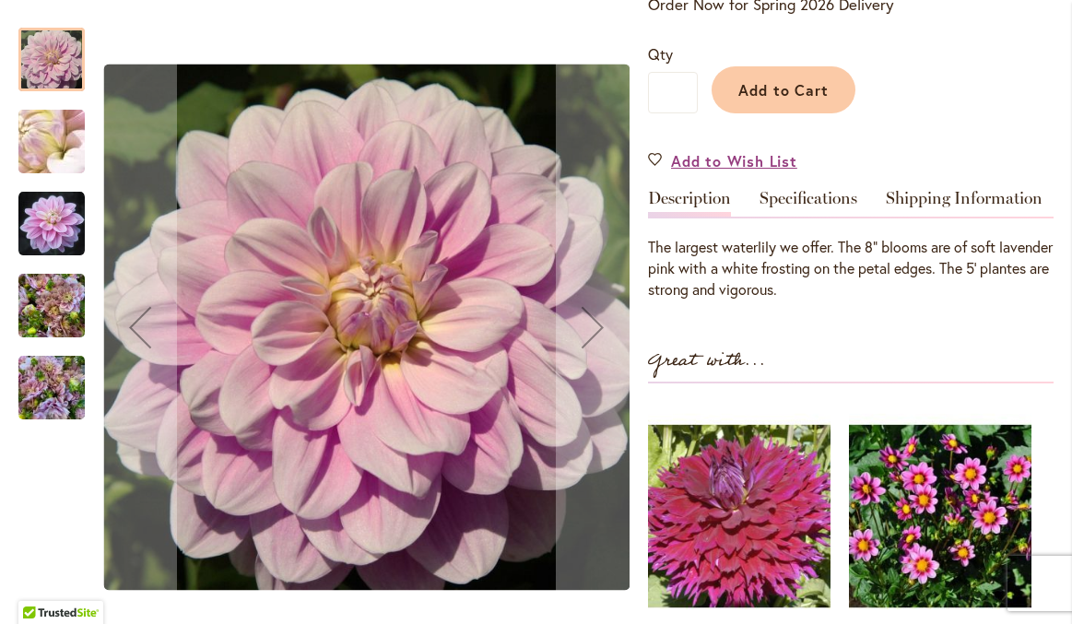
click at [45, 310] on img "RANDI DAWN" at bounding box center [51, 306] width 66 height 88
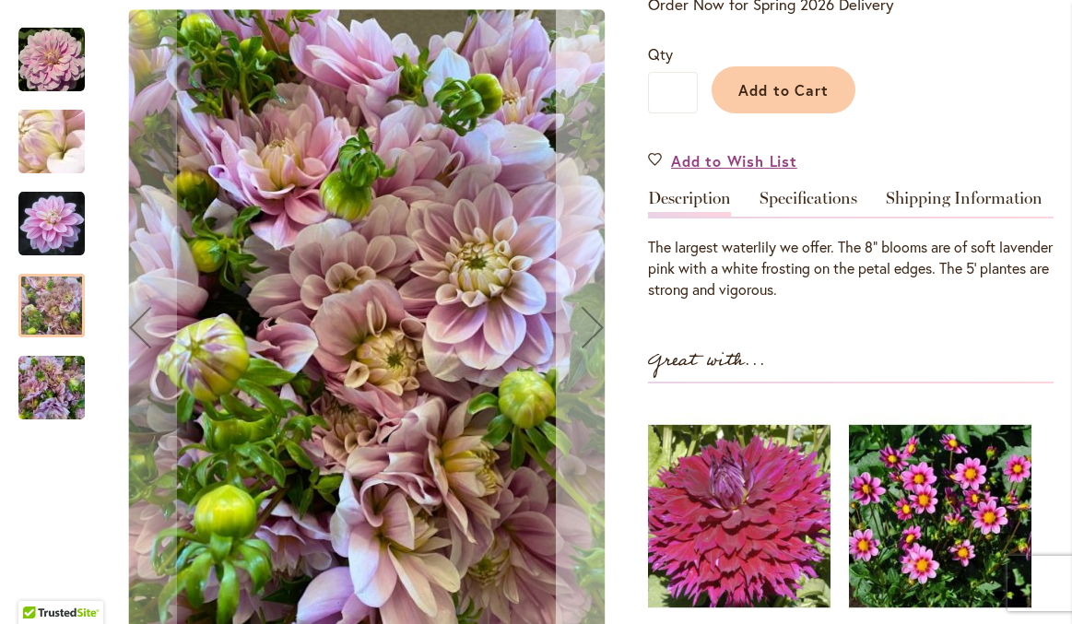
click at [592, 331] on div "Next" at bounding box center [593, 327] width 74 height 74
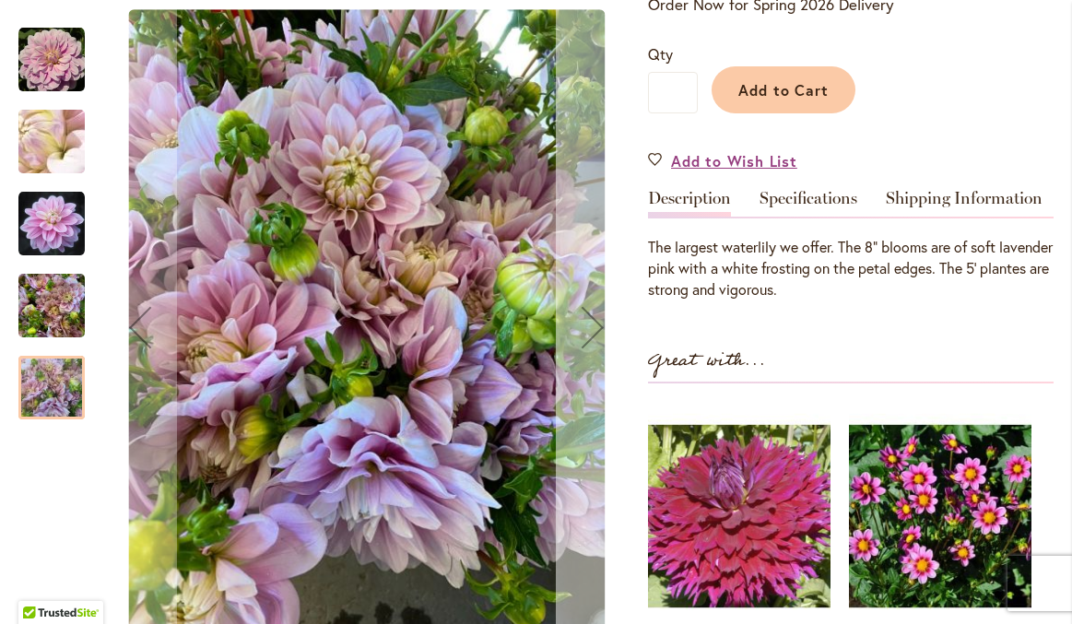
click at [592, 331] on div "Next" at bounding box center [593, 327] width 74 height 74
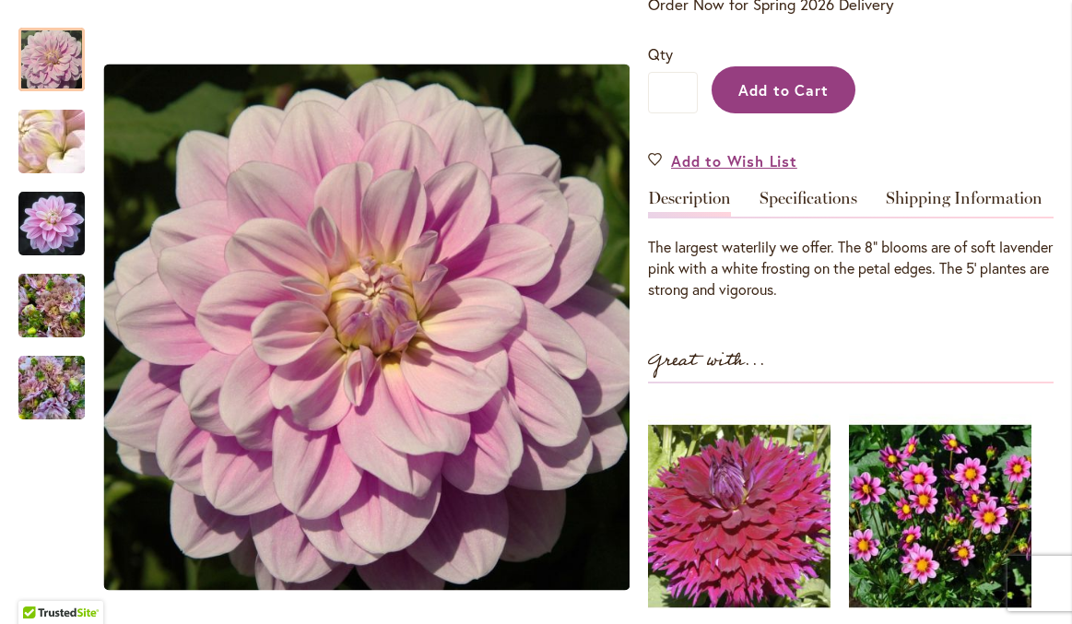
click at [799, 81] on span "Add to Cart" at bounding box center [783, 89] width 91 height 19
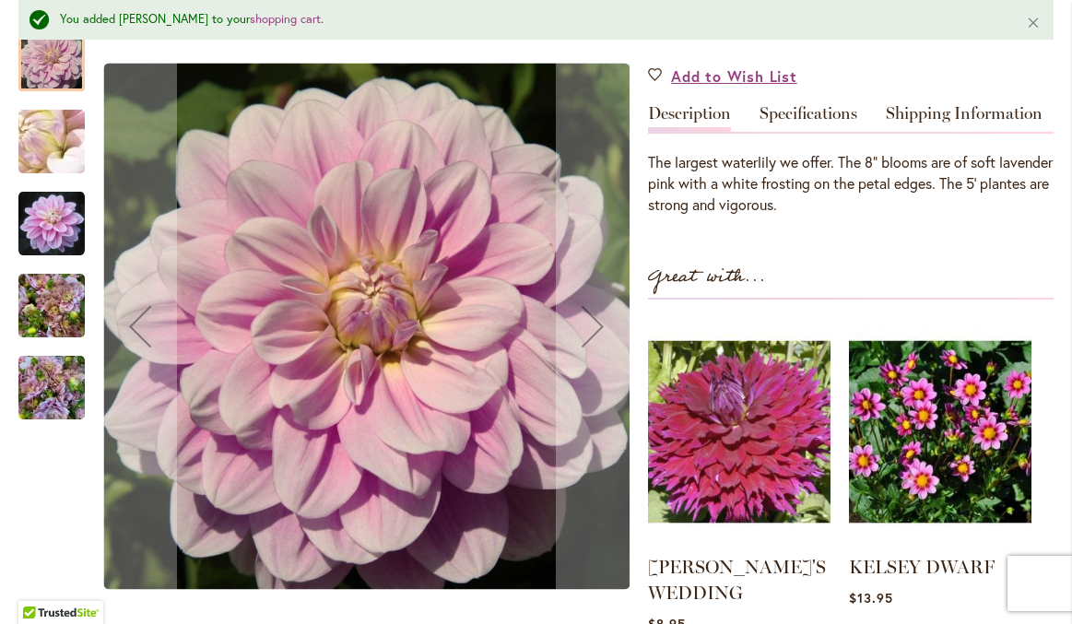
scroll to position [0, 0]
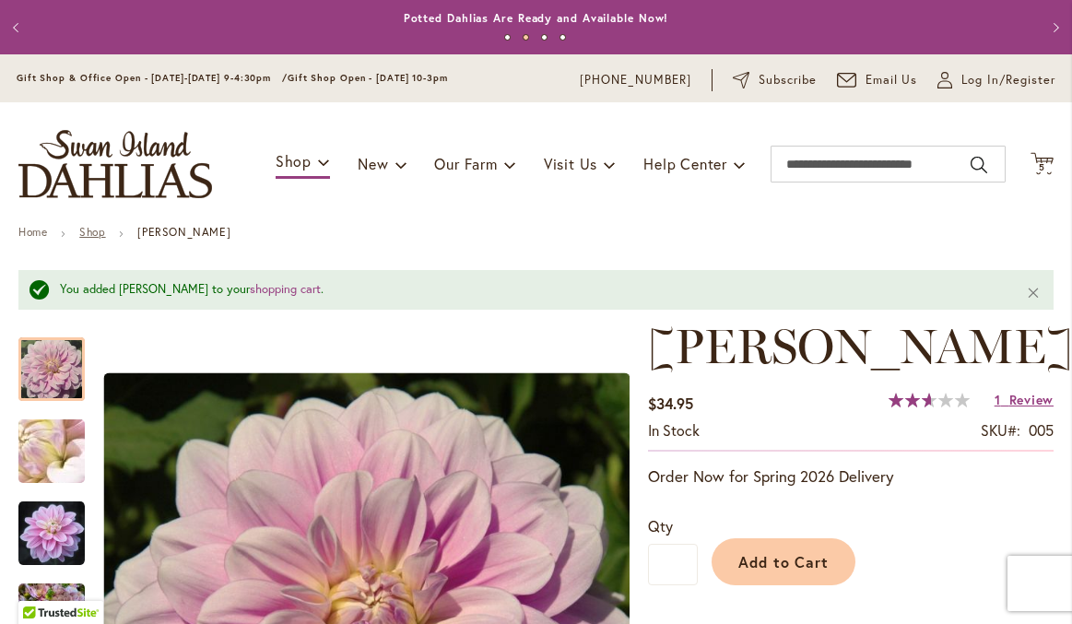
click at [100, 230] on link "Shop" at bounding box center [92, 232] width 26 height 14
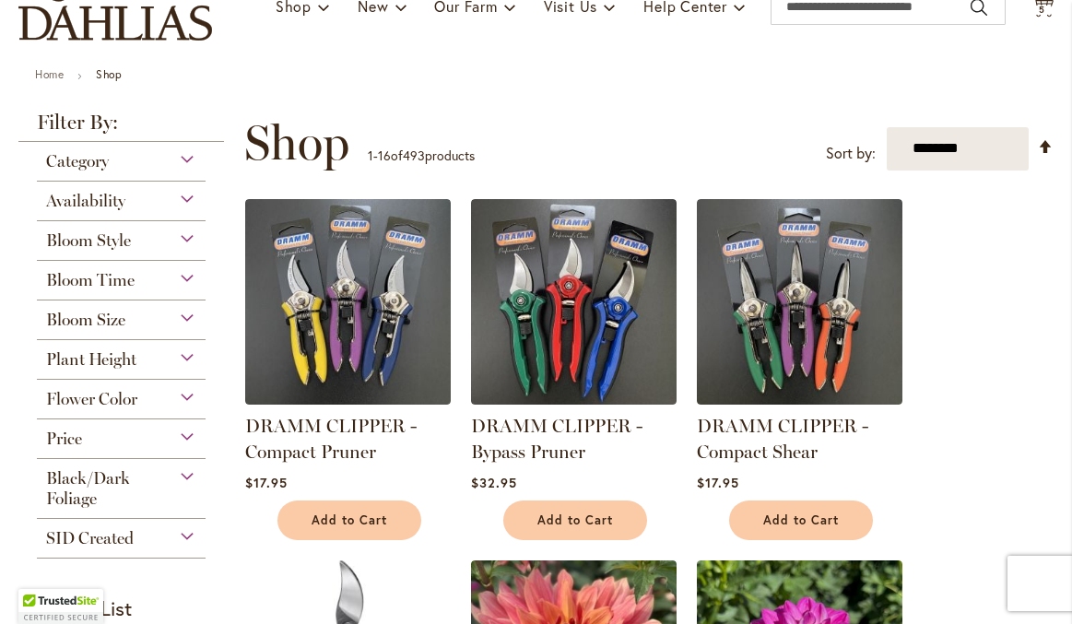
scroll to position [167, 0]
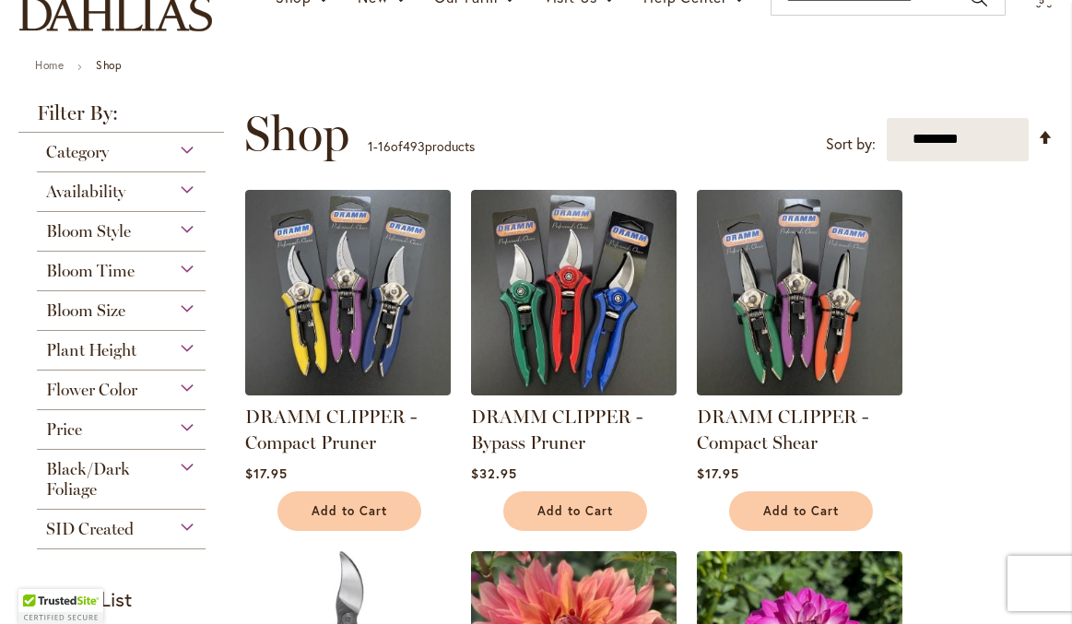
click at [156, 236] on div "Bloom Style" at bounding box center [121, 226] width 169 height 29
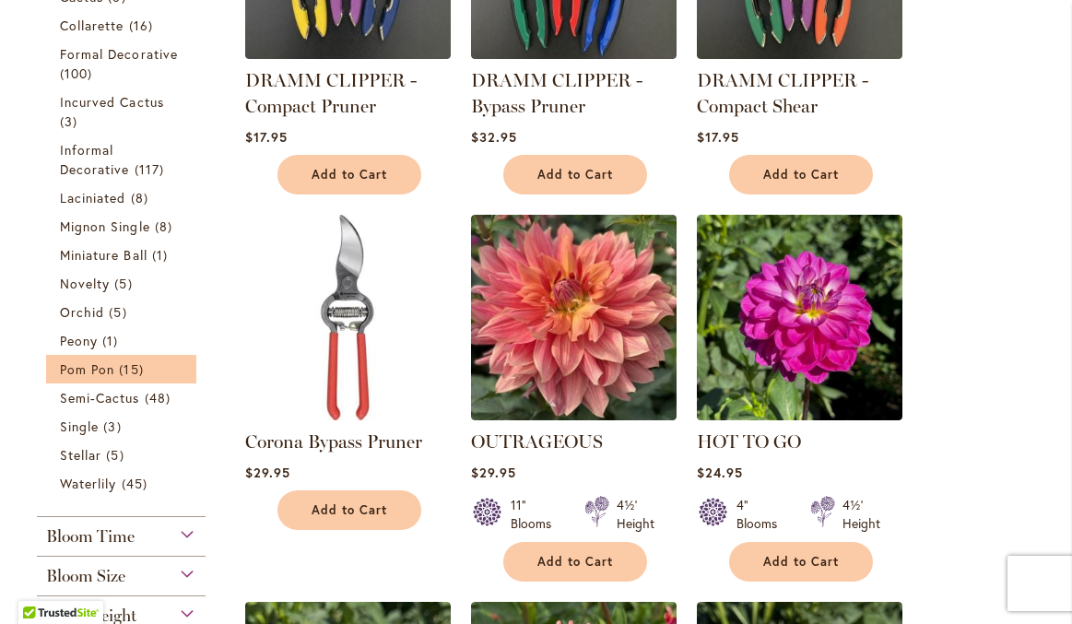
scroll to position [506, 0]
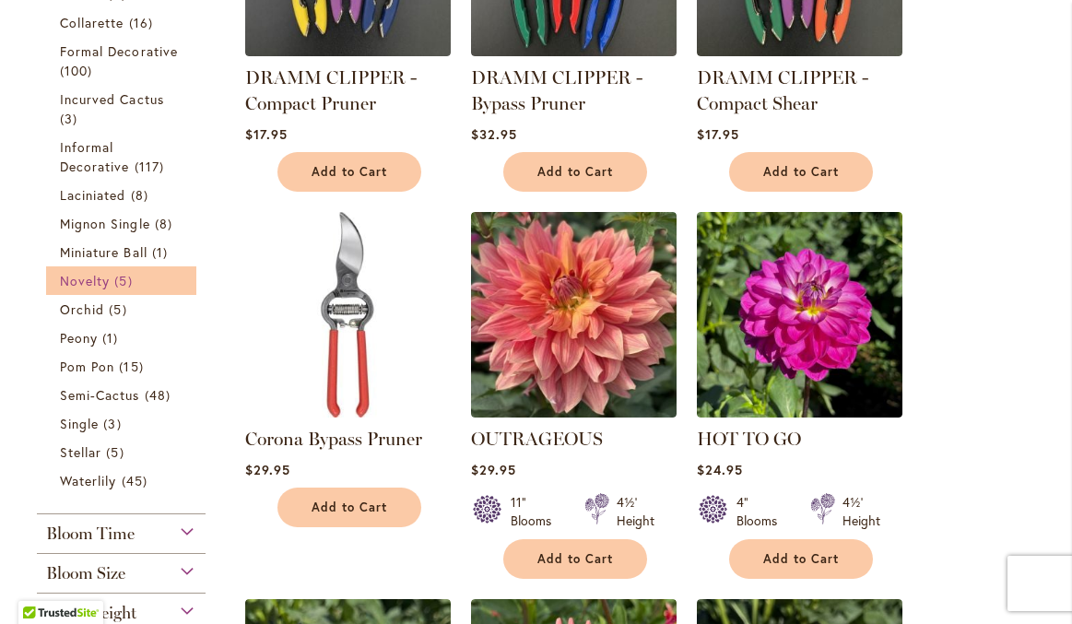
click at [120, 285] on span "5 items" at bounding box center [125, 280] width 22 height 19
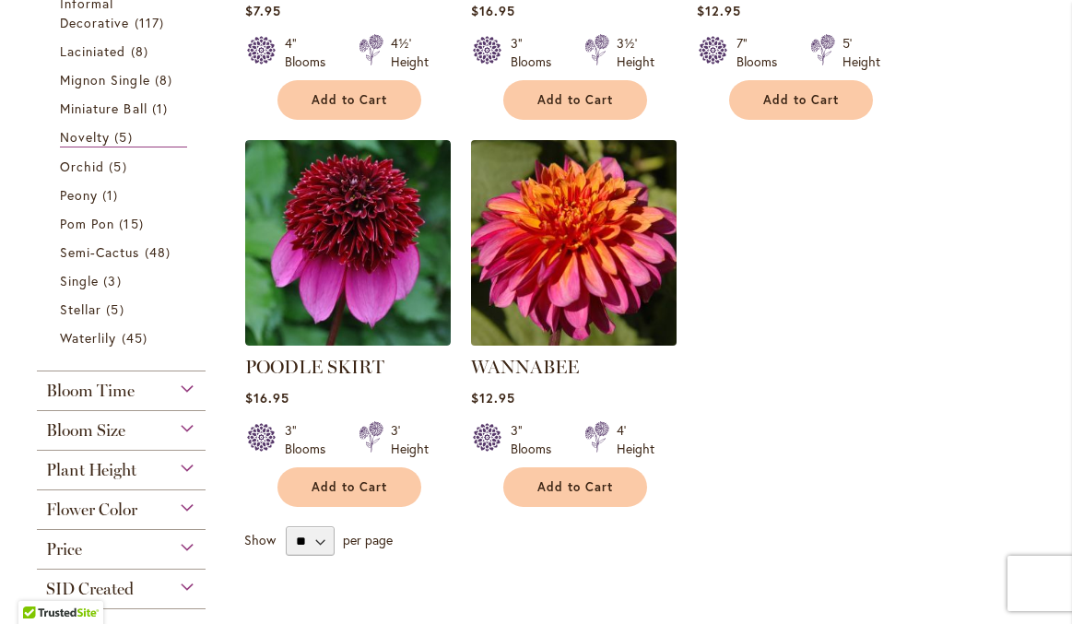
scroll to position [674, 0]
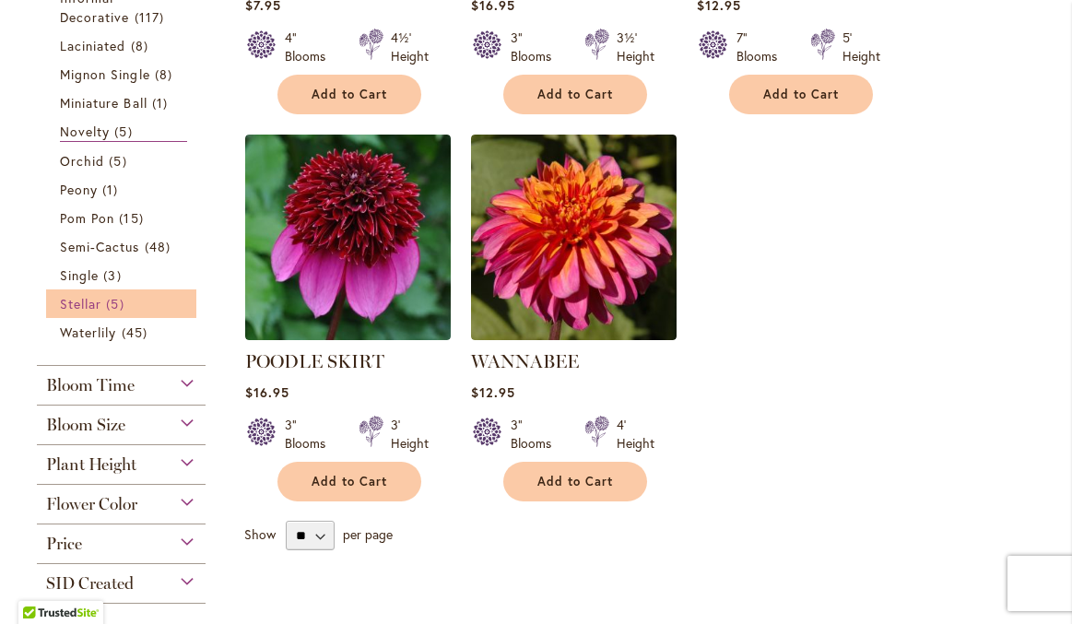
click at [101, 306] on span "Stellar" at bounding box center [80, 304] width 41 height 18
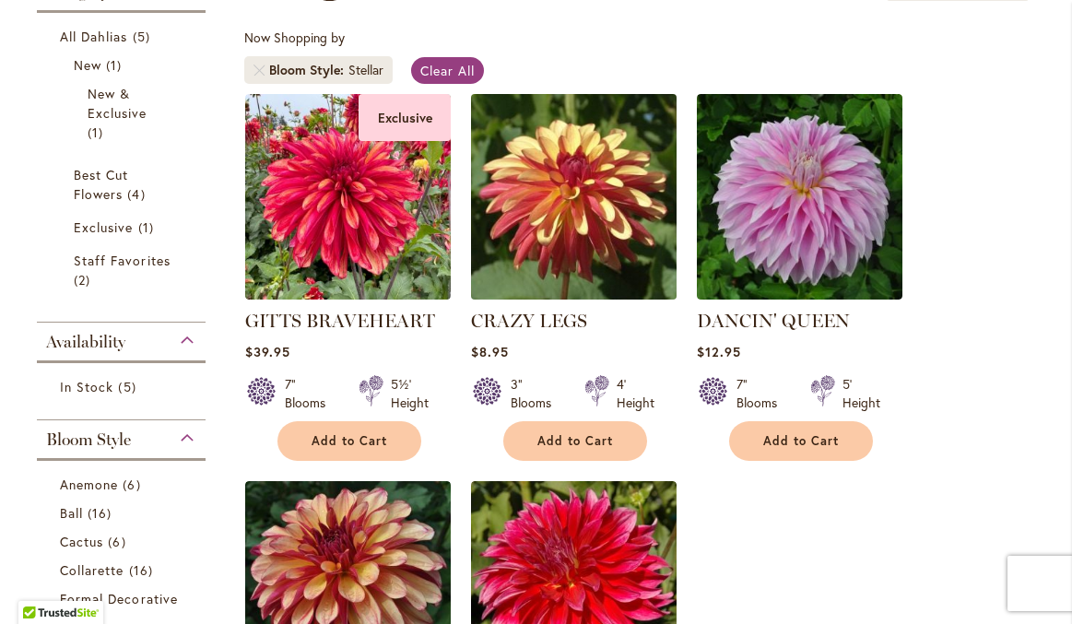
scroll to position [319, 0]
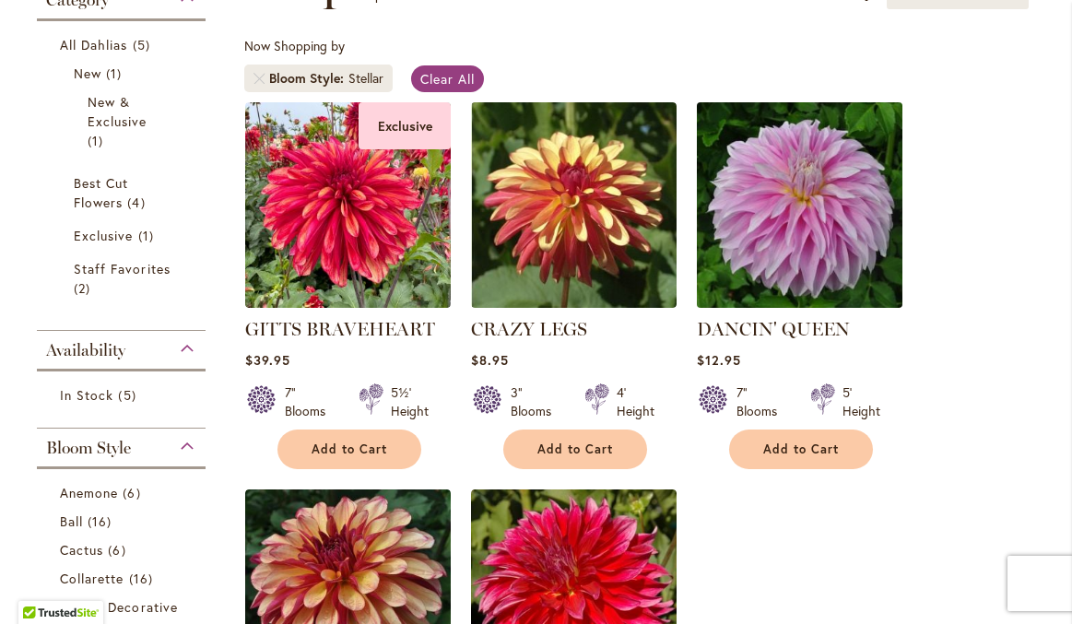
click at [810, 277] on img at bounding box center [800, 205] width 216 height 216
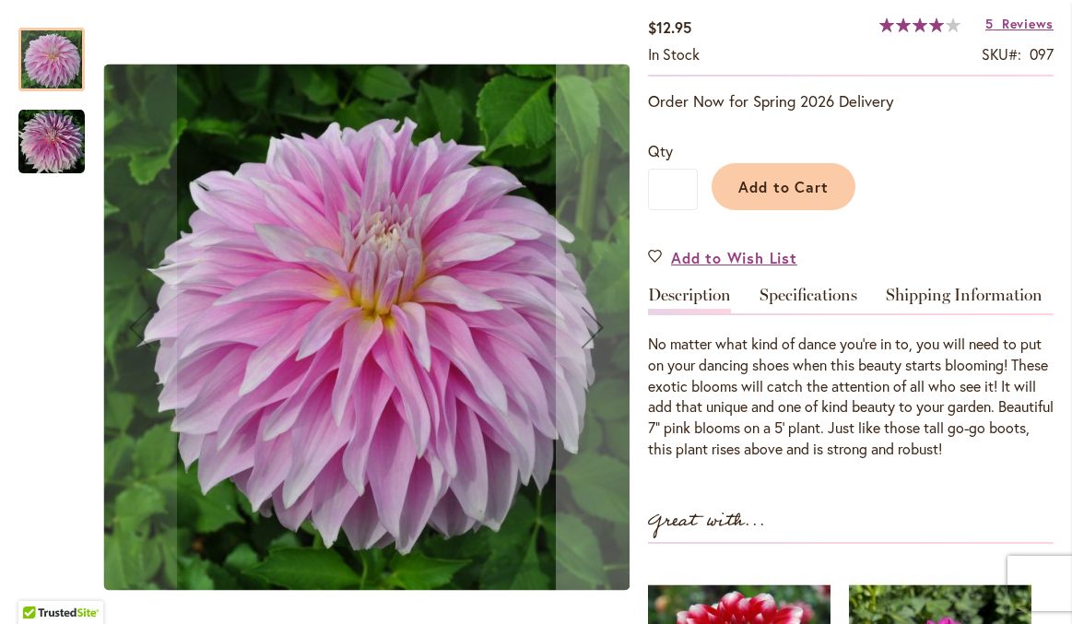
scroll to position [346, 0]
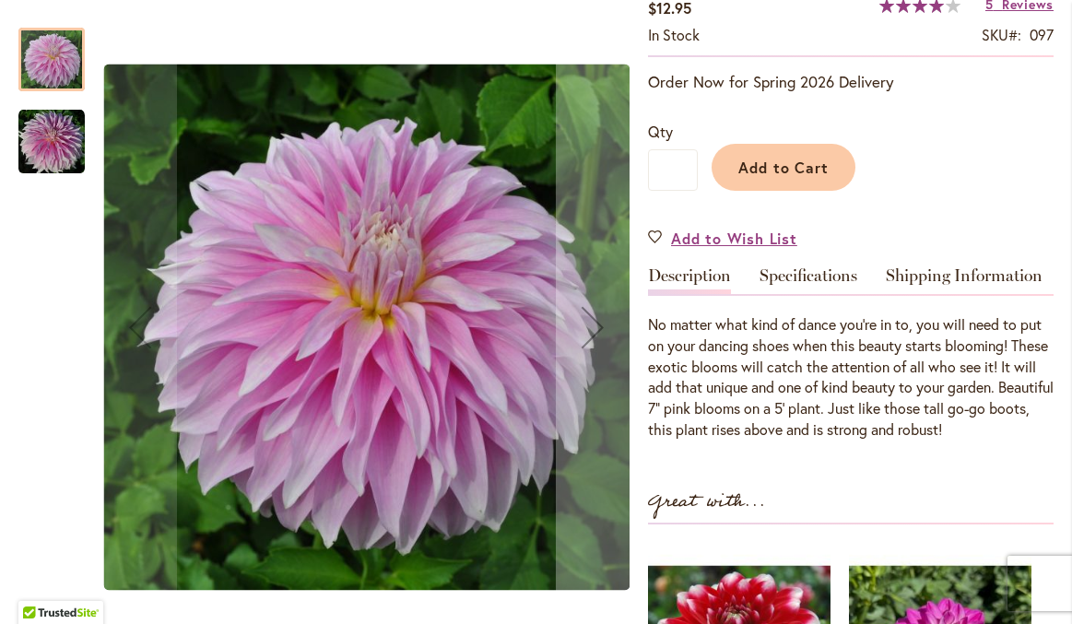
click at [42, 151] on img "Dancin' Queen" at bounding box center [51, 142] width 66 height 66
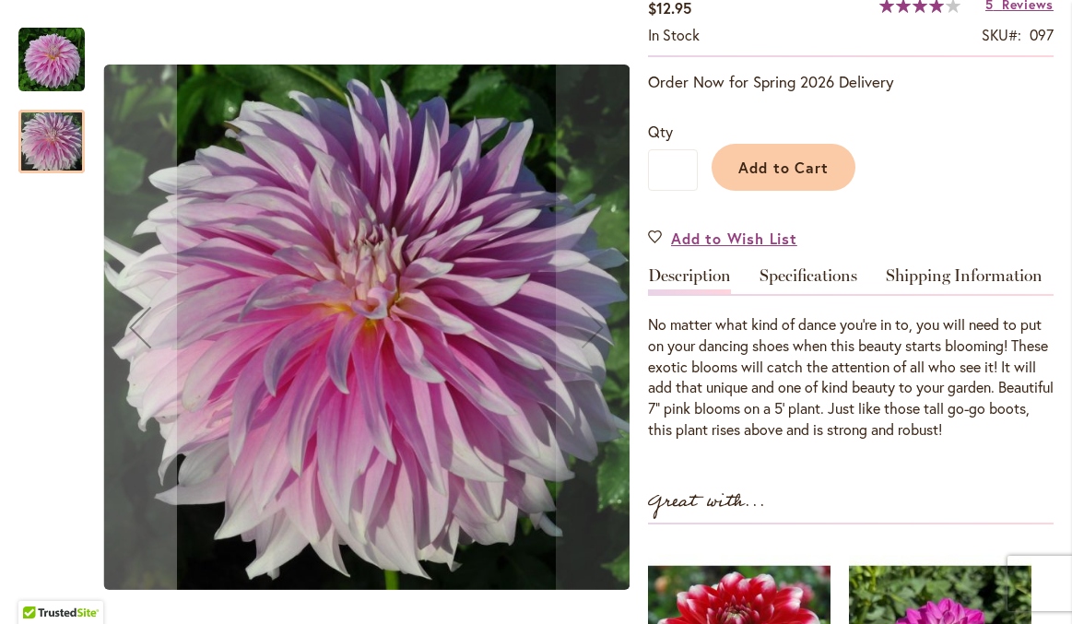
click at [53, 73] on img "Dancin' Queen" at bounding box center [51, 60] width 66 height 66
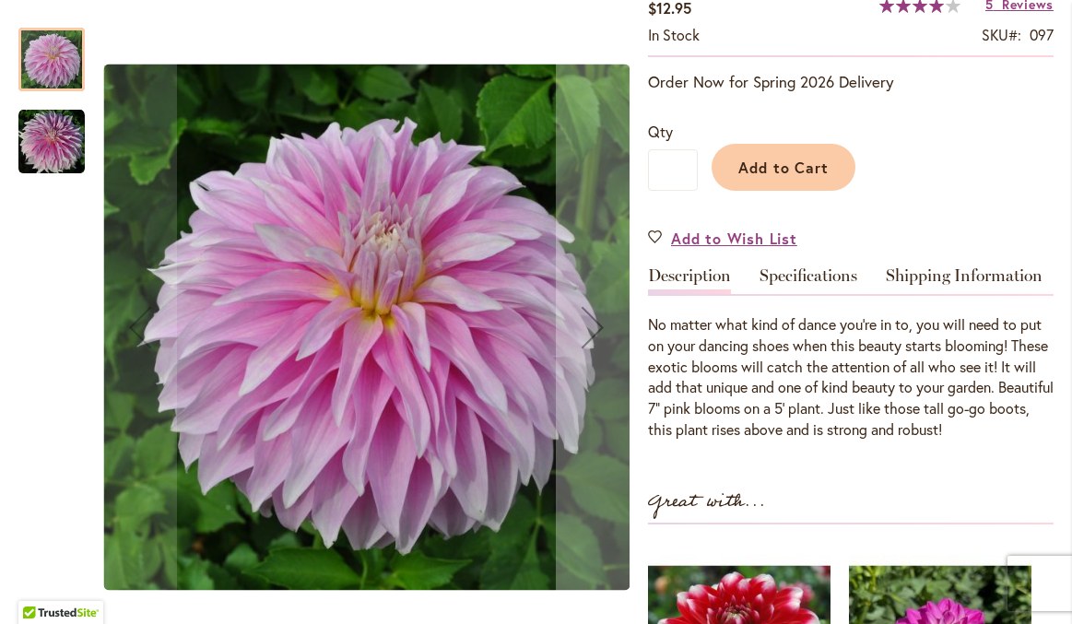
click at [59, 129] on img "Dancin' Queen" at bounding box center [51, 142] width 66 height 66
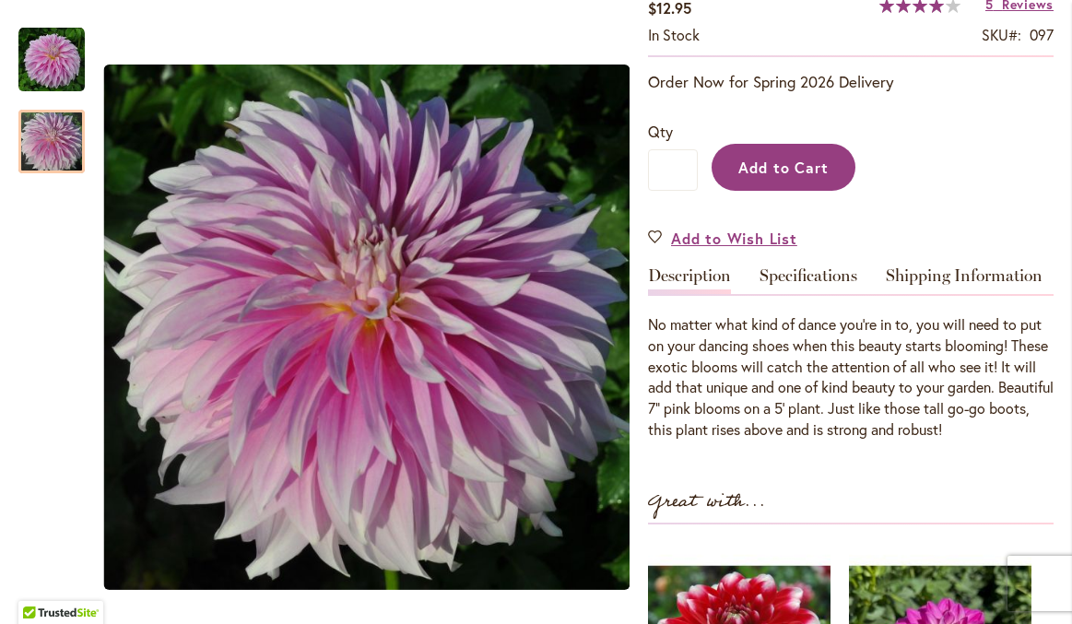
click at [786, 179] on button "Add to Cart" at bounding box center [783, 167] width 144 height 47
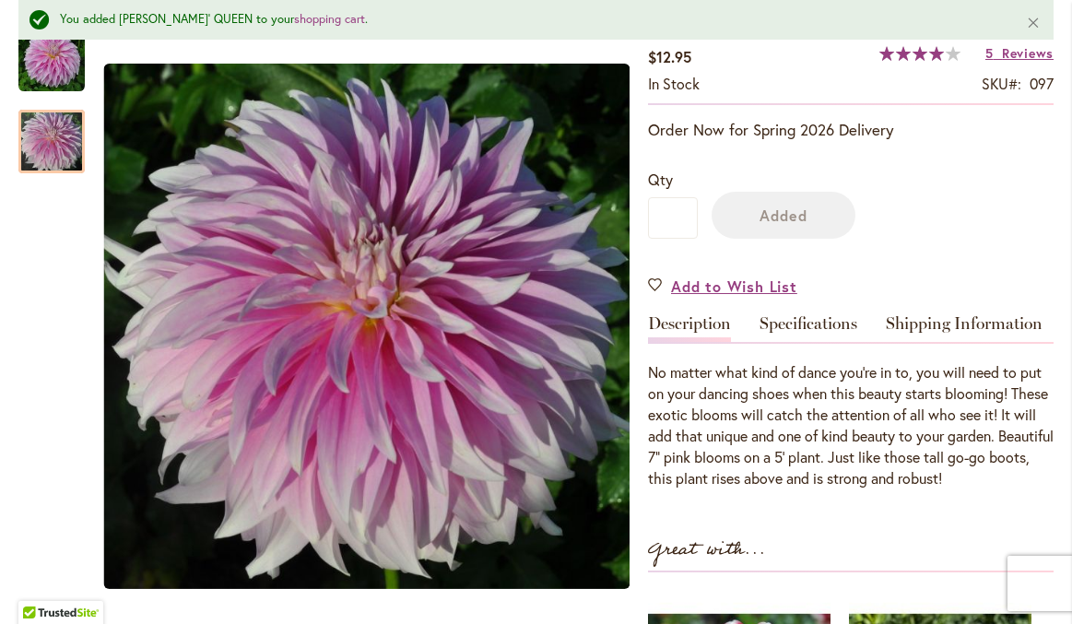
scroll to position [394, 0]
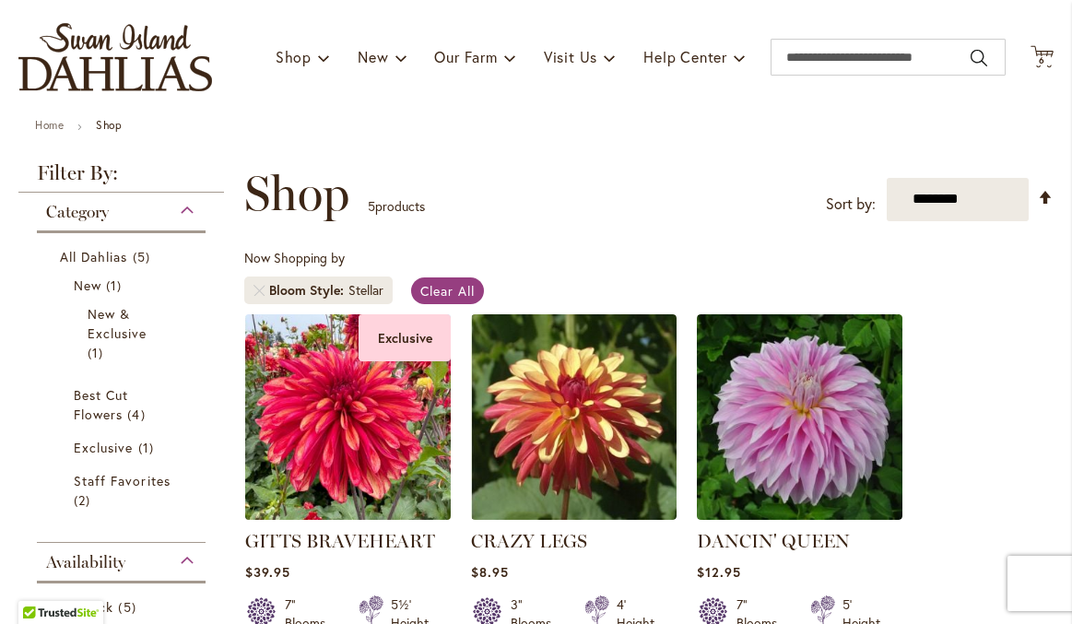
scroll to position [159, 0]
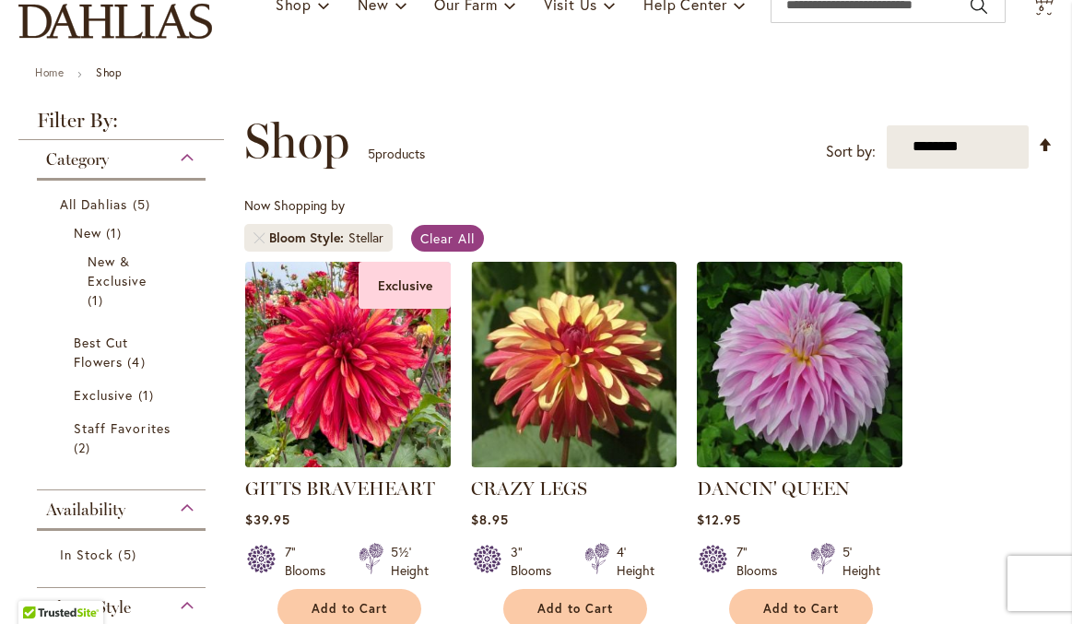
click at [393, 377] on img at bounding box center [348, 364] width 216 height 216
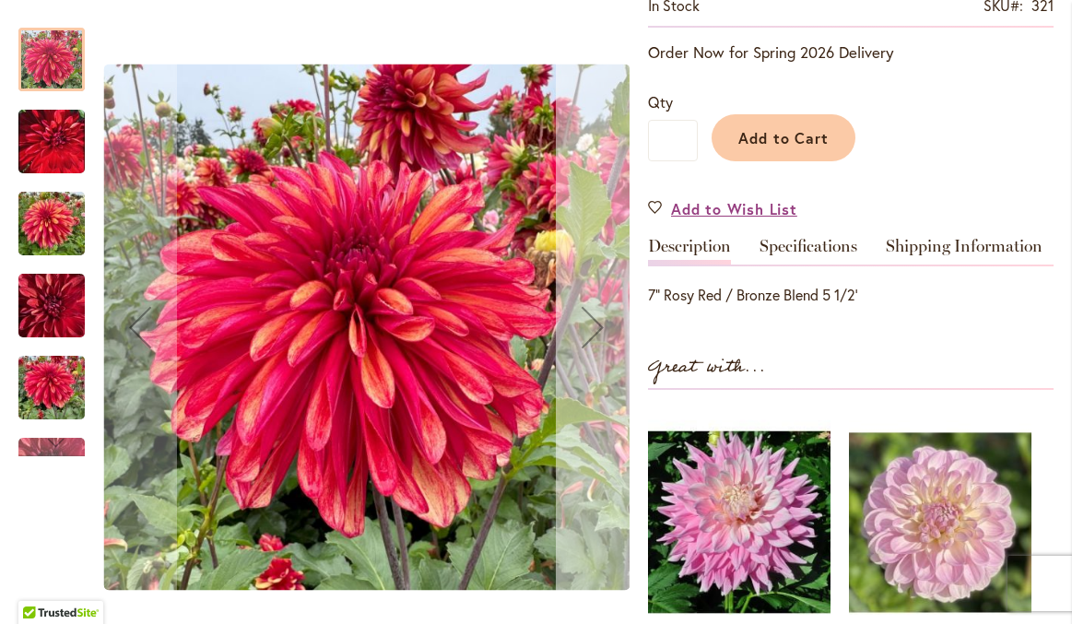
scroll to position [448, 0]
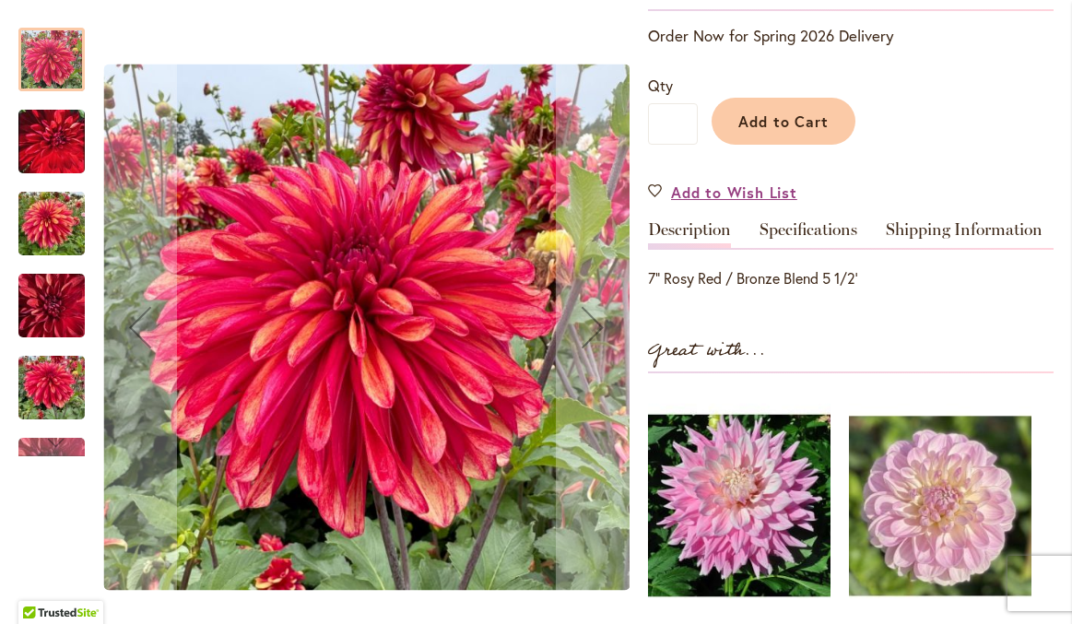
click at [65, 158] on img "GITTS BRAVEHEART" at bounding box center [51, 141] width 66 height 83
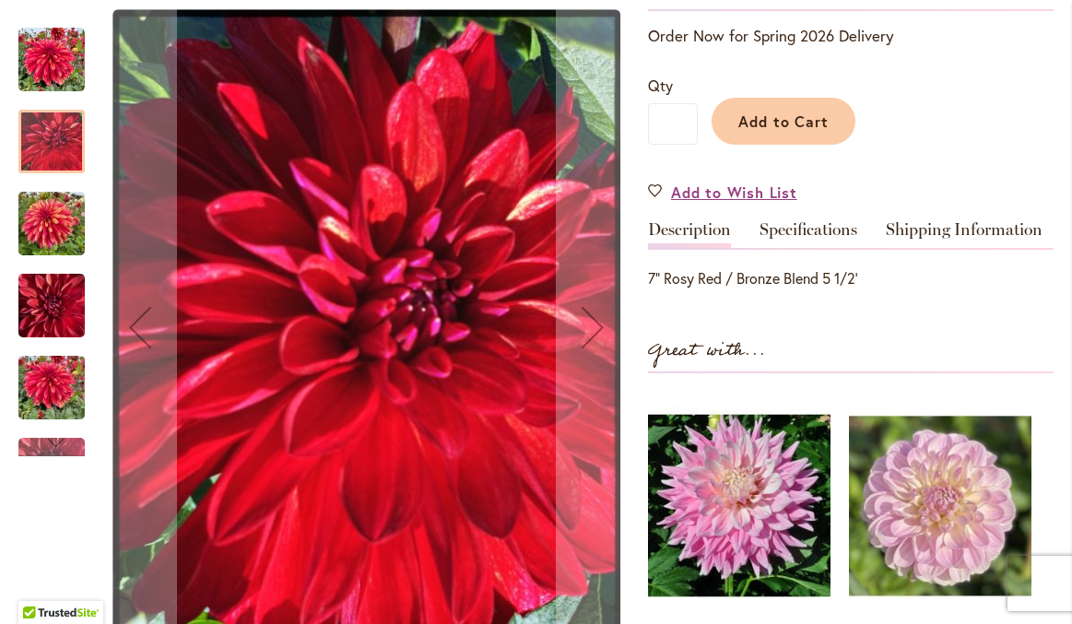
click at [52, 216] on img "GITTS BRAVEHEART" at bounding box center [51, 224] width 66 height 88
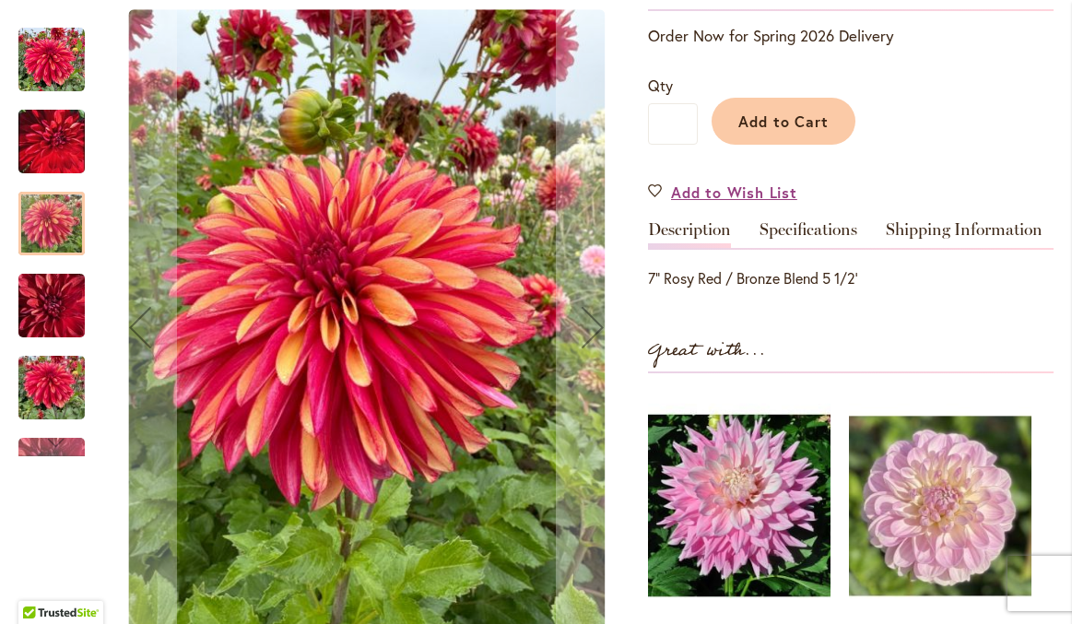
click at [53, 283] on img "GITTS BRAVEHEART" at bounding box center [51, 306] width 66 height 88
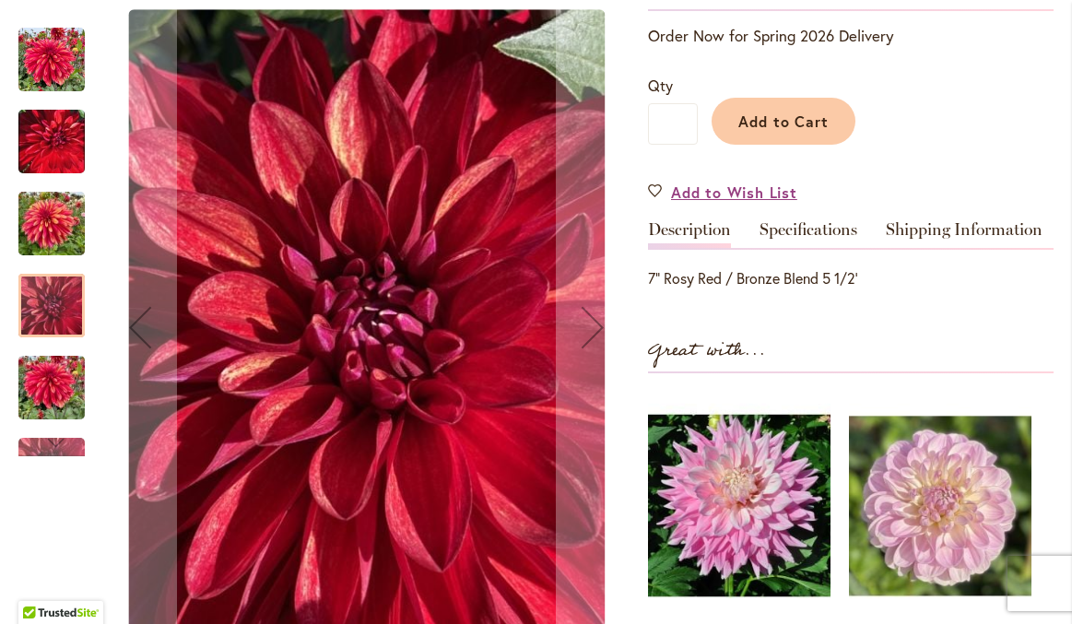
click at [51, 394] on img "GITTS BRAVEHEART" at bounding box center [51, 388] width 66 height 88
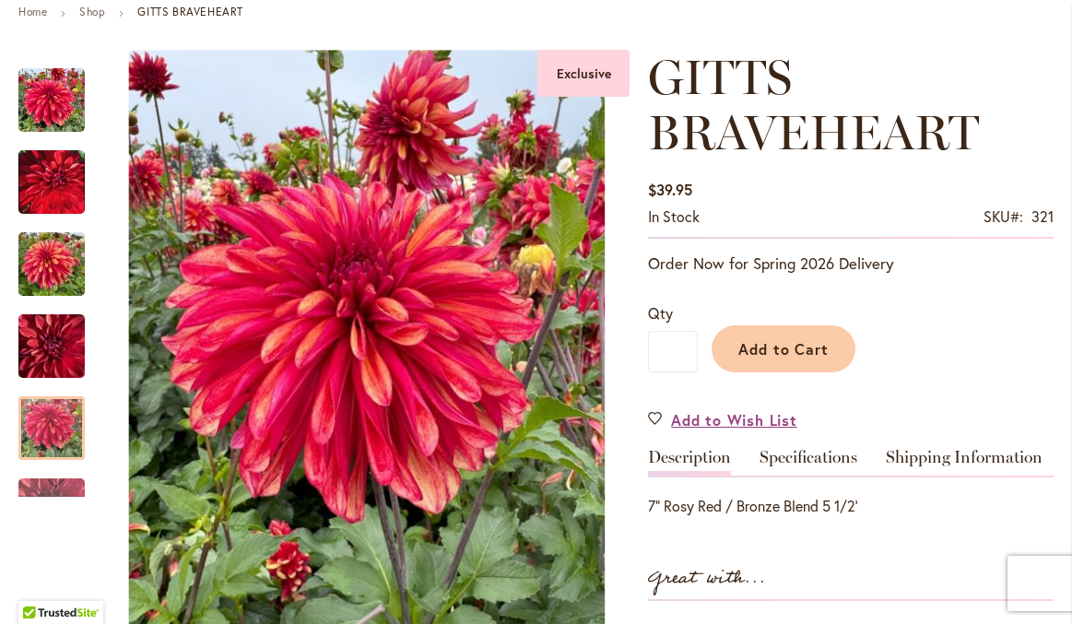
scroll to position [234, 0]
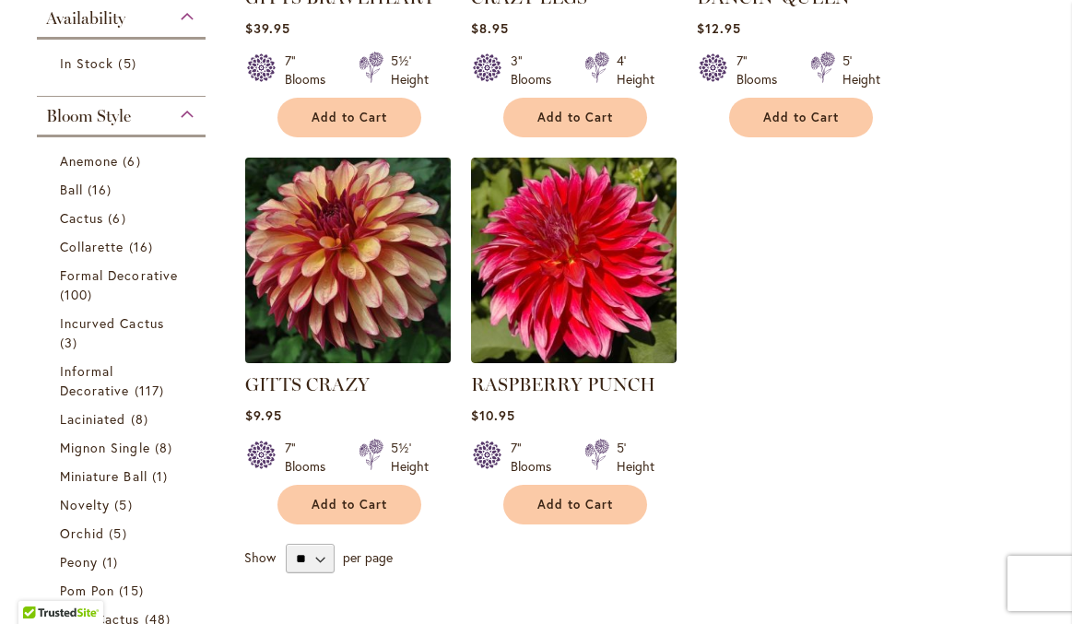
scroll to position [651, 0]
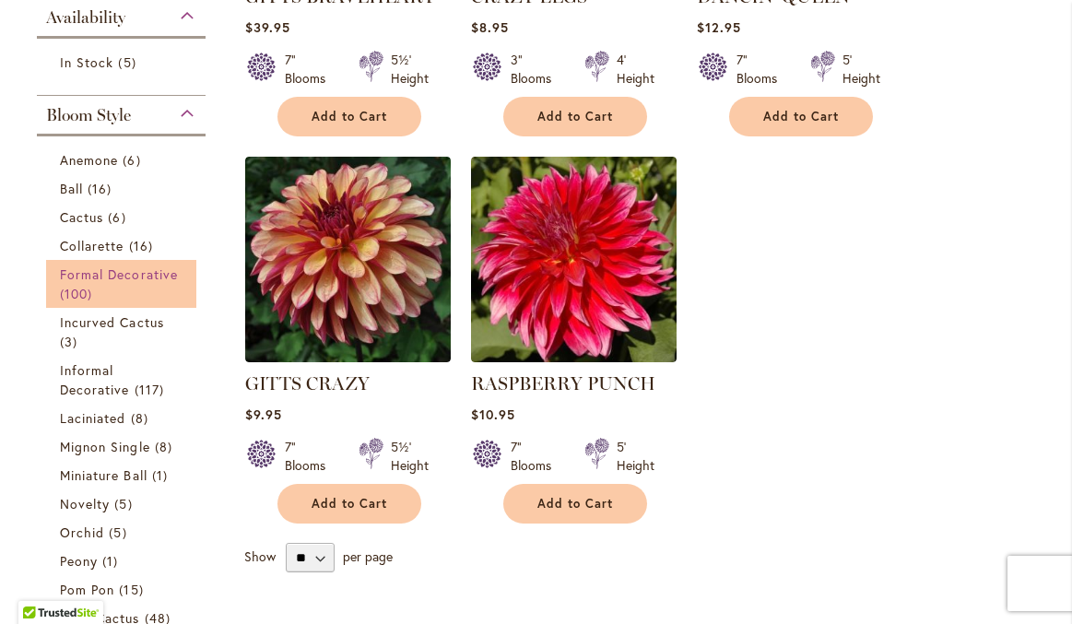
click at [125, 286] on link "Formal Decorative 100 items" at bounding box center [123, 283] width 127 height 39
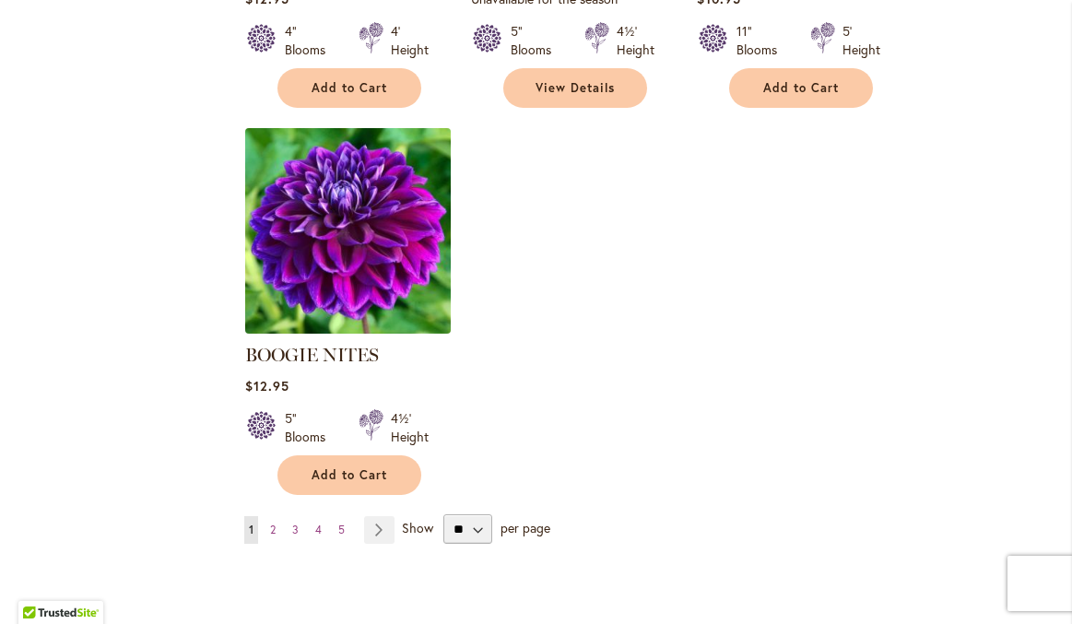
scroll to position [2233, 0]
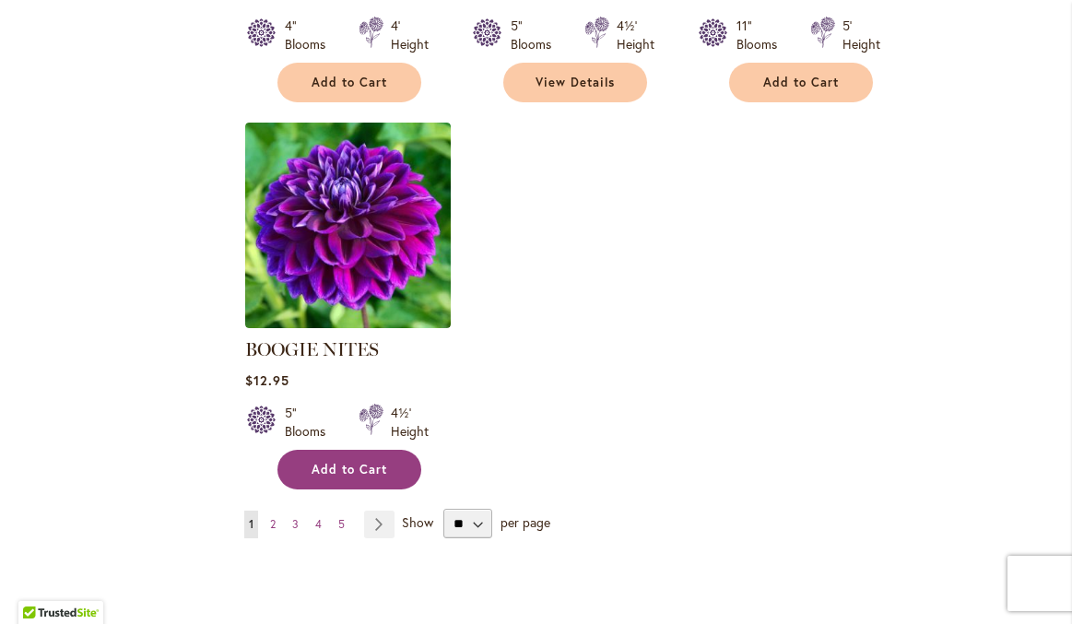
click at [377, 462] on span "Add to Cart" at bounding box center [349, 470] width 76 height 16
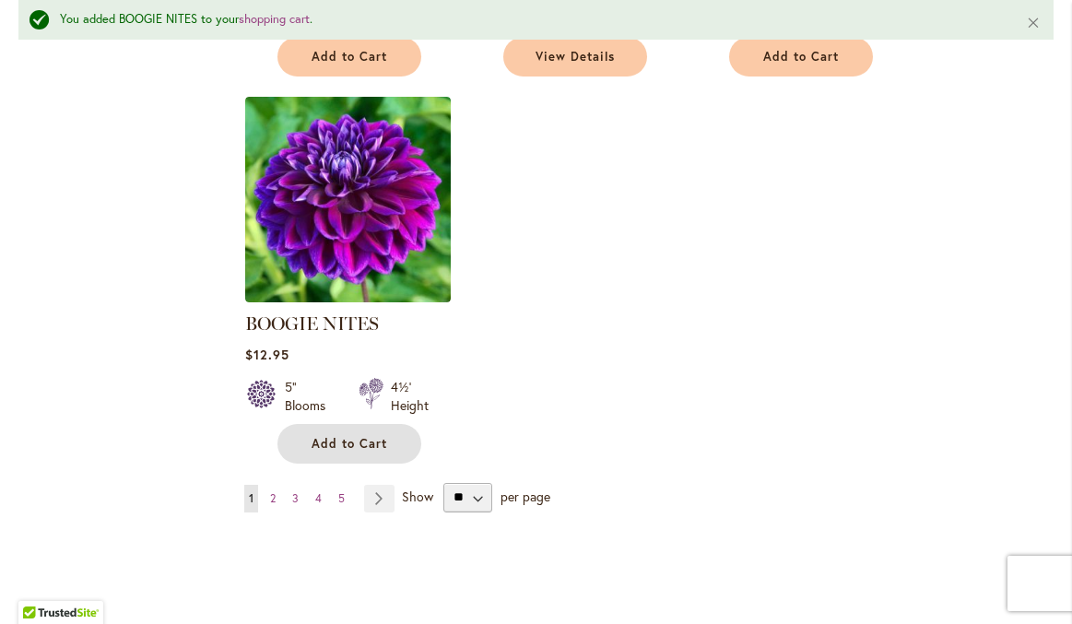
scroll to position [2335, 0]
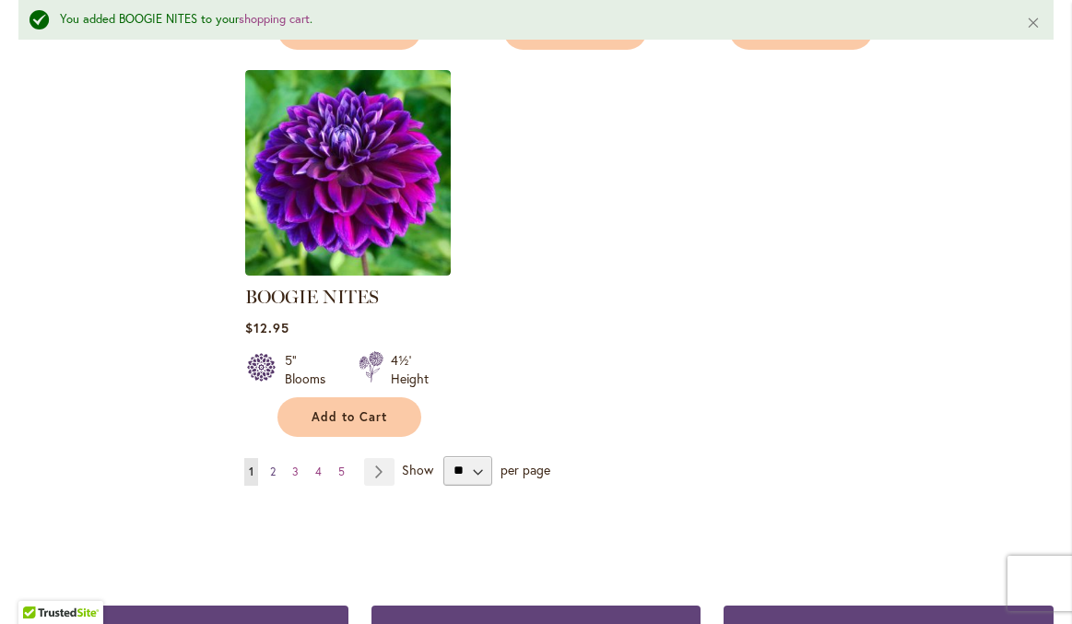
click at [276, 468] on link "Page 2" at bounding box center [272, 472] width 15 height 28
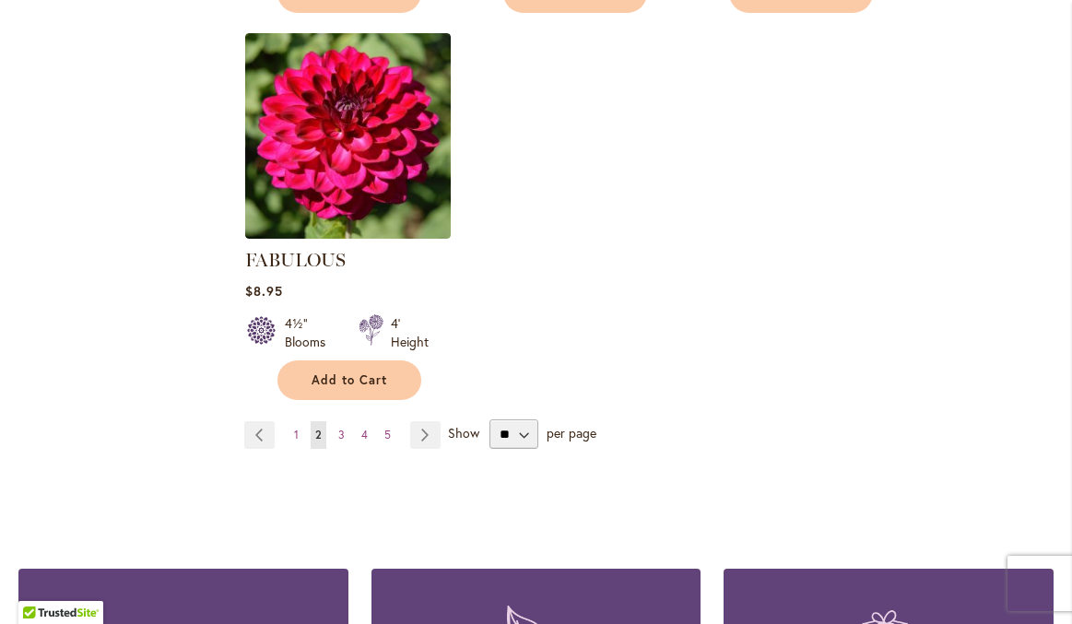
scroll to position [2378, 0]
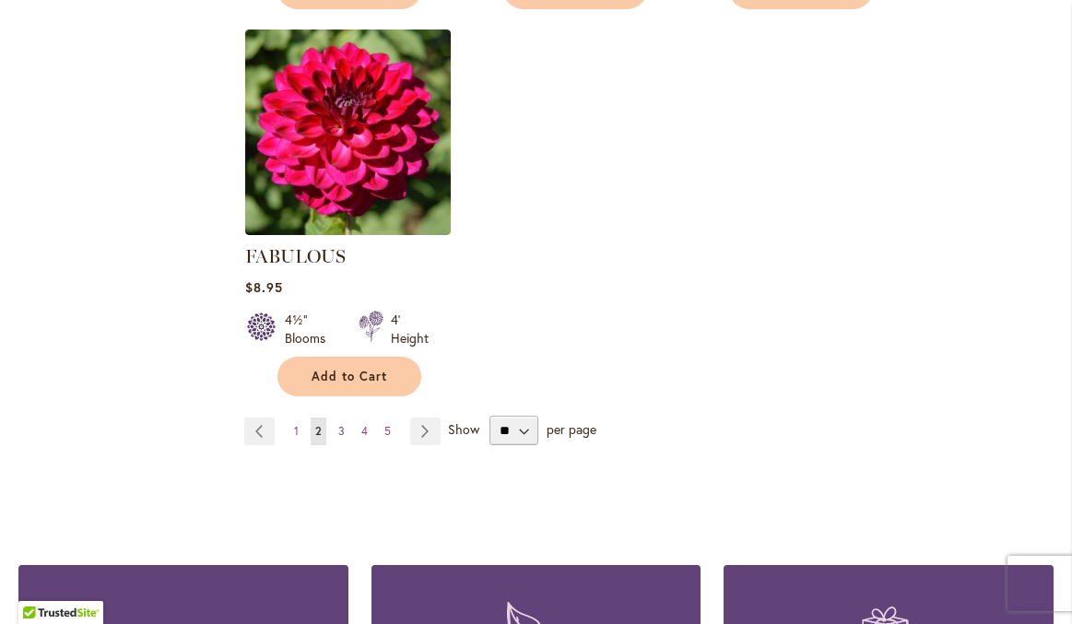
click at [338, 424] on span "3" at bounding box center [341, 431] width 6 height 14
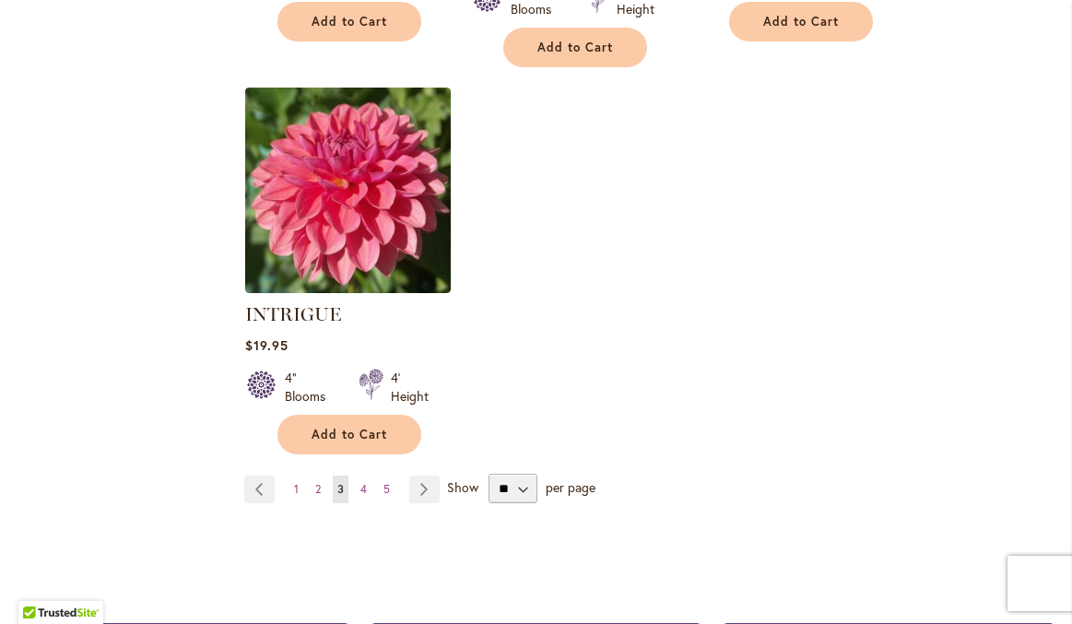
scroll to position [2389, 0]
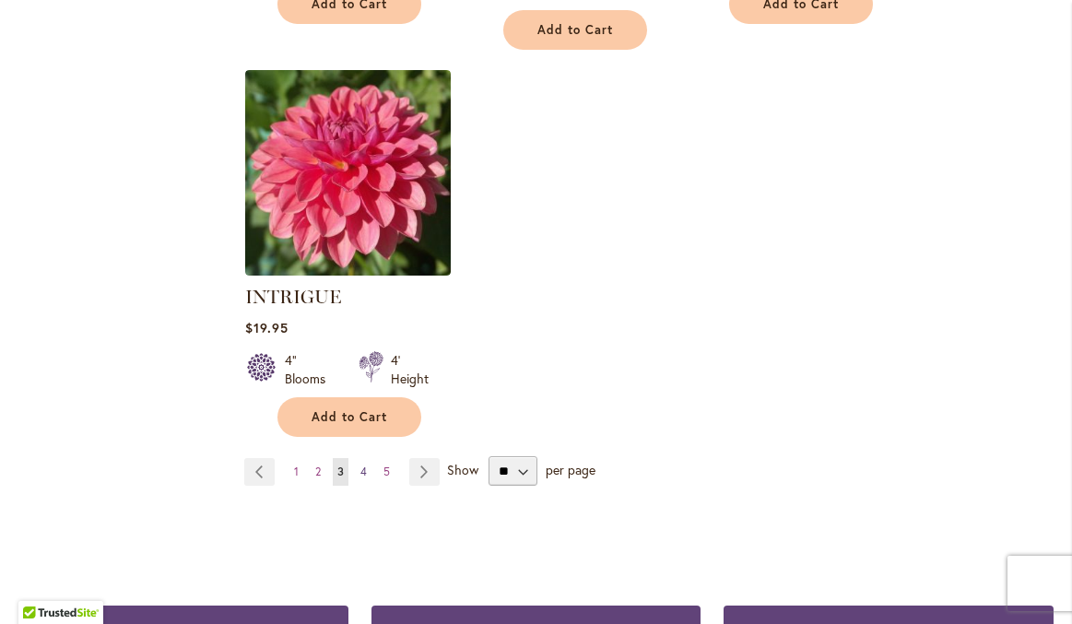
click at [364, 464] on span "4" at bounding box center [363, 471] width 6 height 14
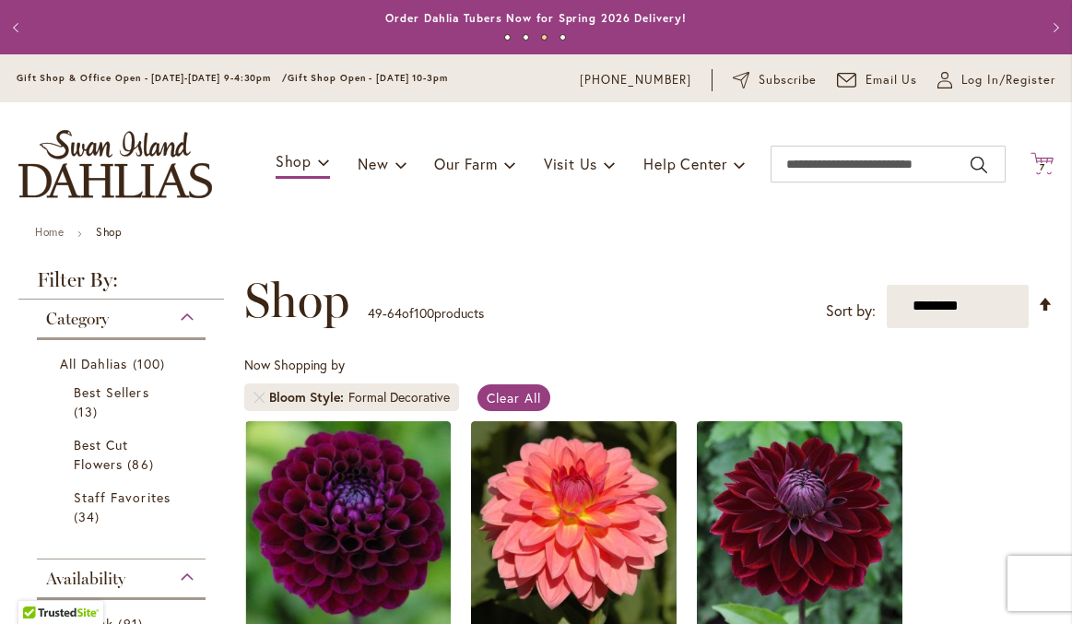
click at [1035, 169] on span "7 7 items" at bounding box center [1042, 167] width 18 height 9
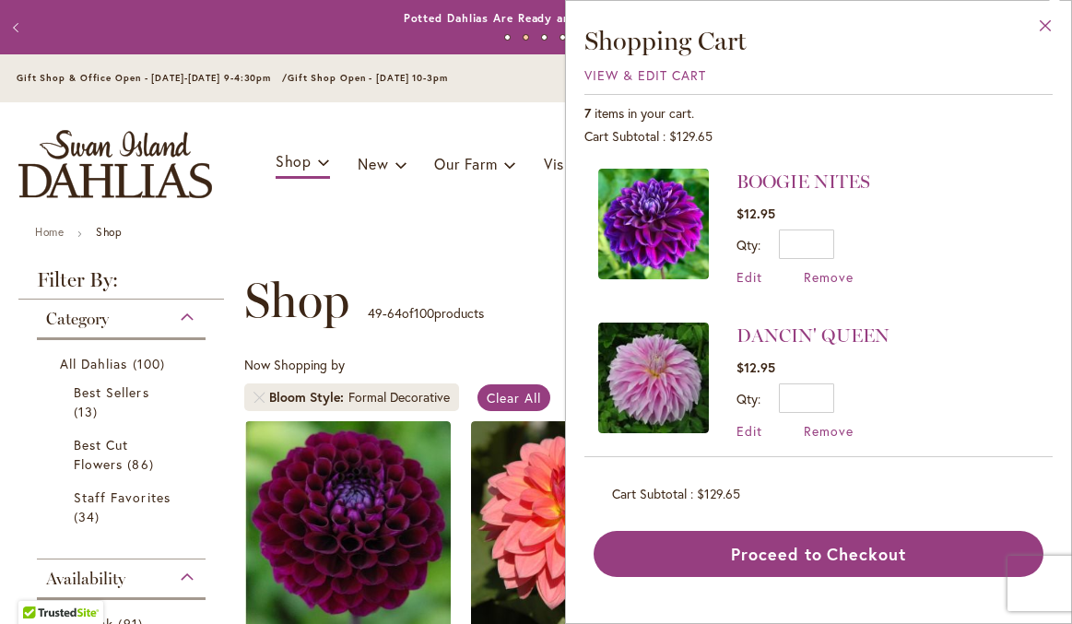
click at [1046, 22] on button "Close" at bounding box center [1045, 30] width 51 height 58
